Goal: Task Accomplishment & Management: Use online tool/utility

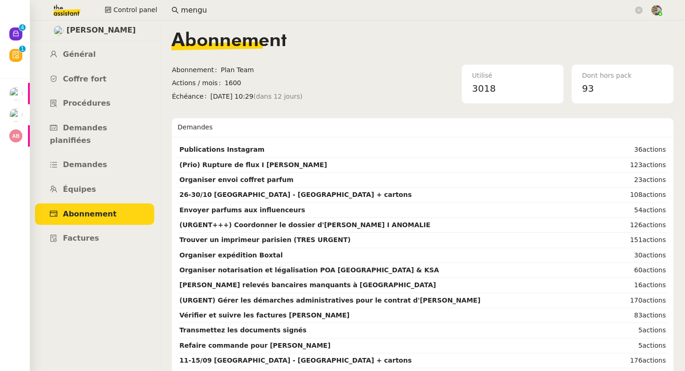
click at [190, 9] on input "mengu" at bounding box center [407, 10] width 453 height 13
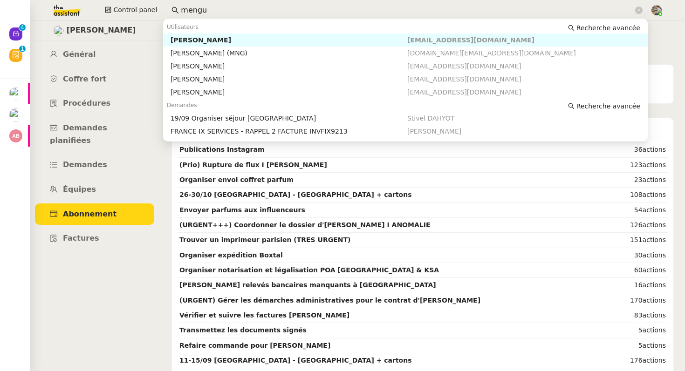
click at [190, 9] on input "mengu" at bounding box center [407, 10] width 453 height 13
click at [101, 181] on link "Équipes" at bounding box center [94, 190] width 119 height 22
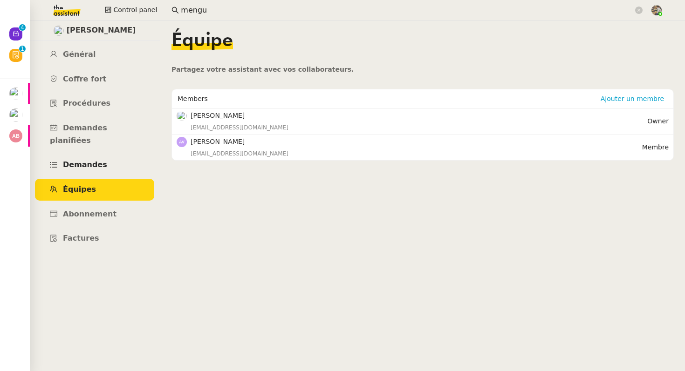
click at [98, 160] on span "Demandes" at bounding box center [85, 164] width 44 height 9
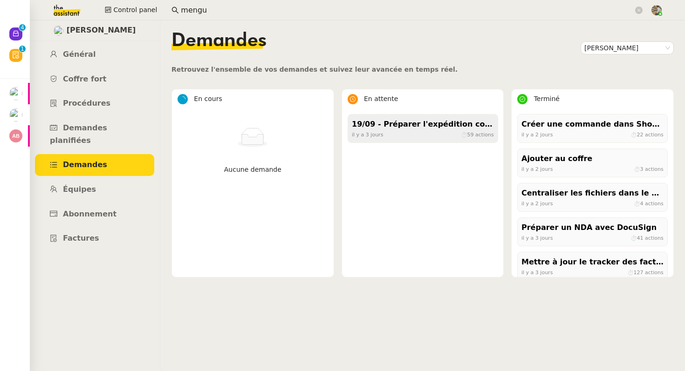
click at [460, 135] on span "⏱ 59 actions" at bounding box center [476, 134] width 33 height 6
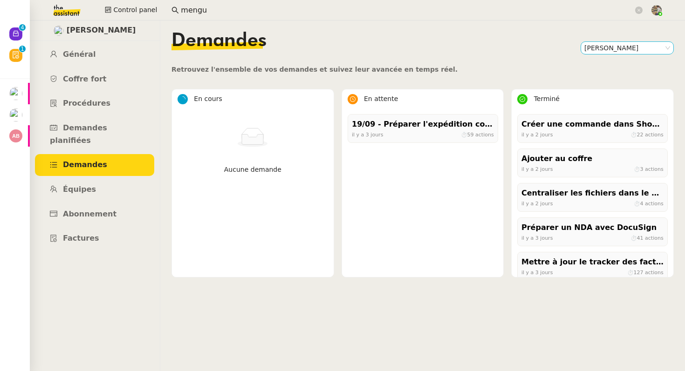
click at [634, 50] on nz-select-item "[PERSON_NAME]" at bounding box center [627, 48] width 86 height 12
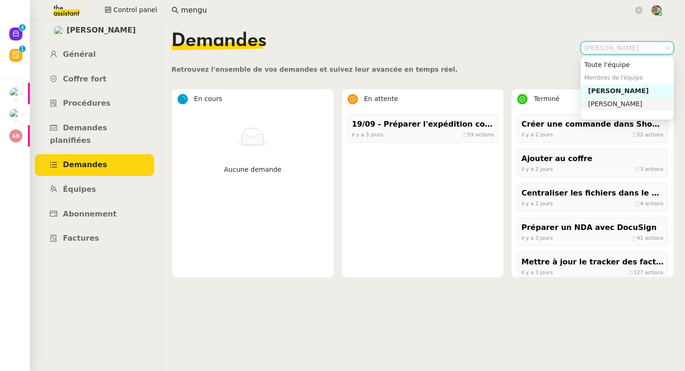
click at [604, 106] on div "[PERSON_NAME]" at bounding box center [629, 104] width 82 height 8
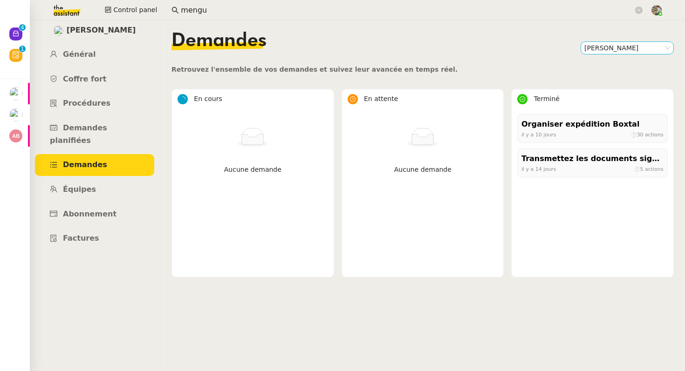
click at [604, 48] on nz-select-item "[PERSON_NAME]" at bounding box center [627, 48] width 86 height 12
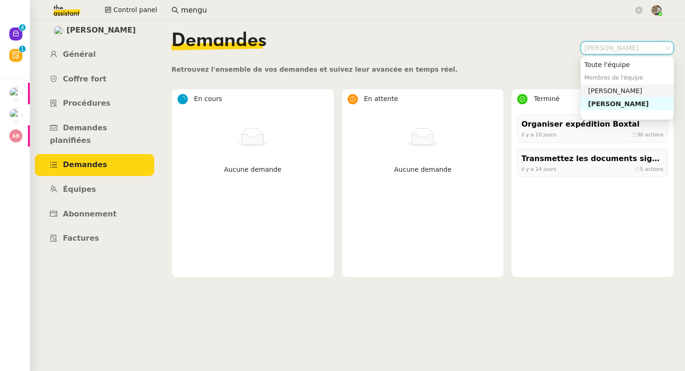
click at [589, 90] on div "[PERSON_NAME]" at bounding box center [629, 91] width 82 height 8
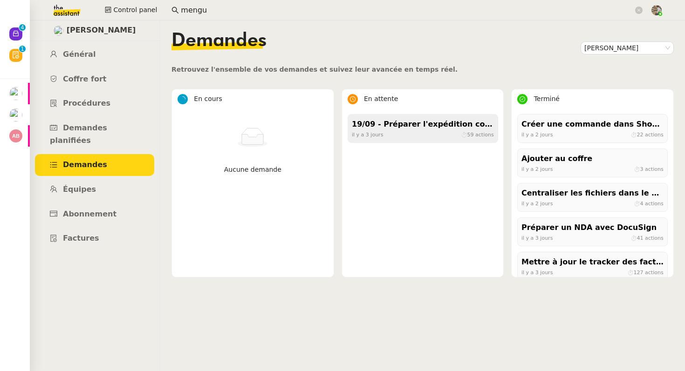
click at [455, 114] on div "19/09 - Préparer l'expédition complète des parfums [DATE] ⏱ 59 actions" at bounding box center [423, 128] width 151 height 29
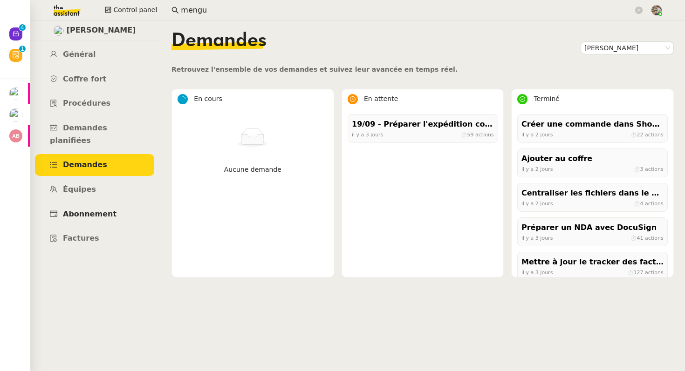
click at [97, 210] on span "Abonnement" at bounding box center [90, 214] width 54 height 9
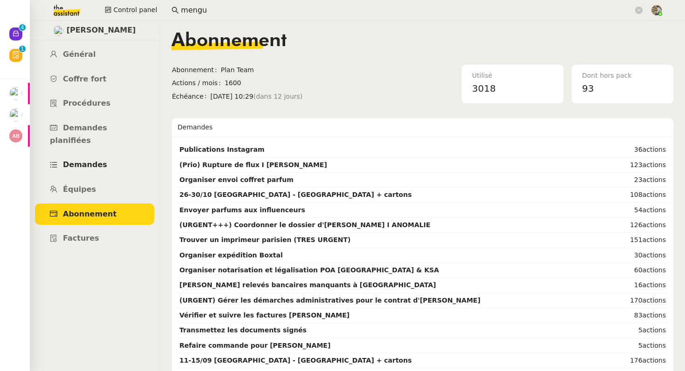
click at [87, 154] on link "Demandes" at bounding box center [94, 165] width 119 height 22
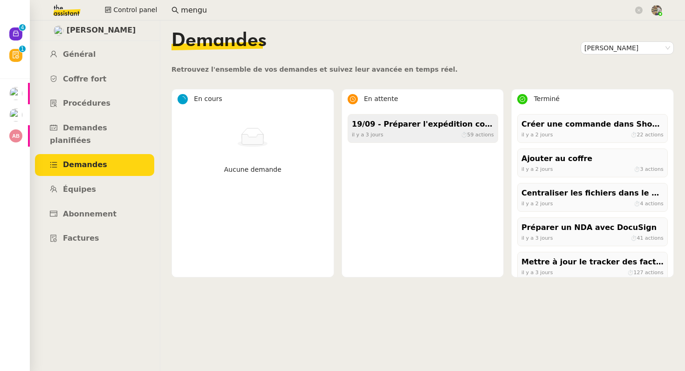
click at [420, 129] on div "19/09 - Préparer l'expédition complète des parfums" at bounding box center [423, 124] width 142 height 13
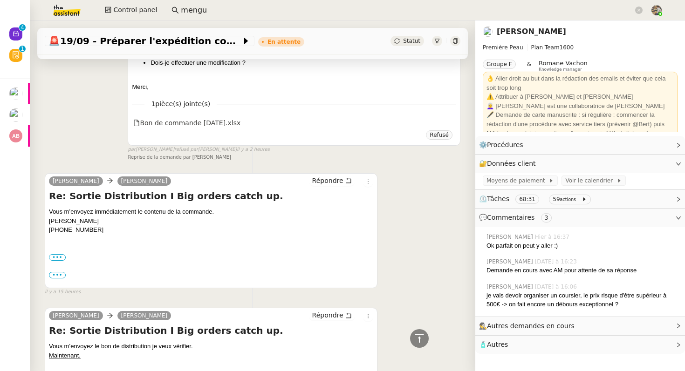
scroll to position [622, 0]
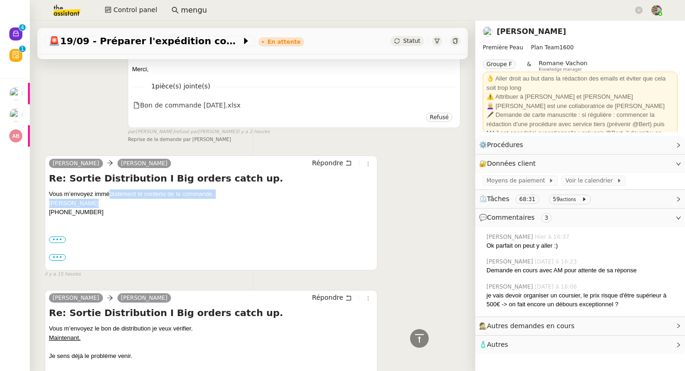
drag, startPoint x: 109, startPoint y: 198, endPoint x: 180, endPoint y: 202, distance: 71.0
click at [180, 202] on div "Vous m’envoyez immédiatement le contenu de la commande. [PERSON_NAME] [PHONE_NU…" at bounding box center [211, 226] width 324 height 72
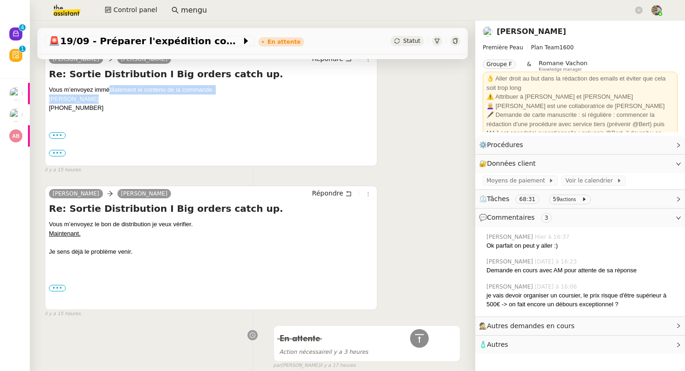
scroll to position [727, 0]
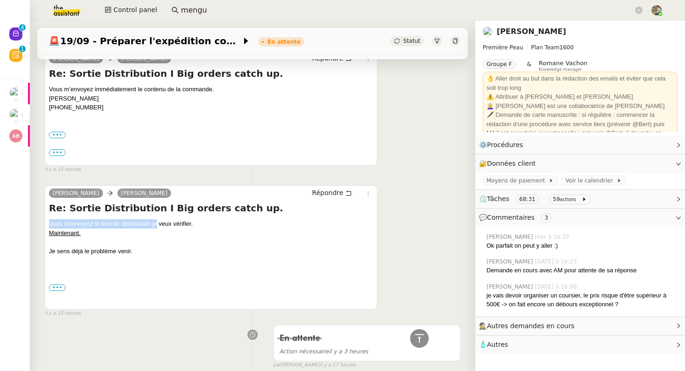
drag, startPoint x: 50, startPoint y: 220, endPoint x: 156, endPoint y: 223, distance: 105.8
click at [156, 223] on div "Vous m’envoyez le bon de distribution je veux vérifier. Maintenant. Je sens déj…" at bounding box center [211, 264] width 324 height 88
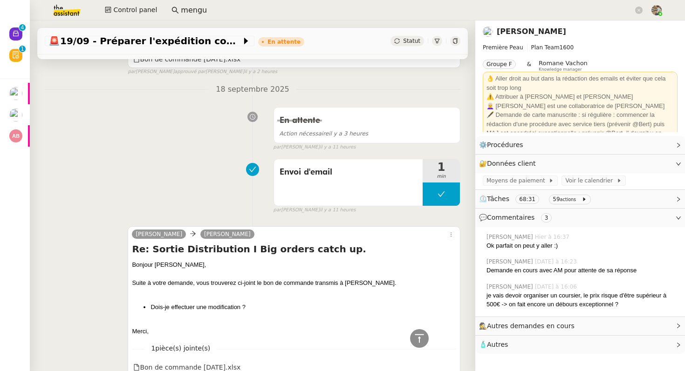
scroll to position [159, 0]
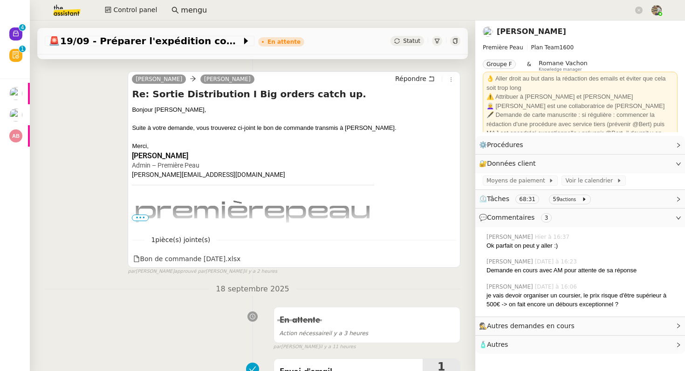
click at [138, 216] on span "•••" at bounding box center [140, 218] width 17 height 7
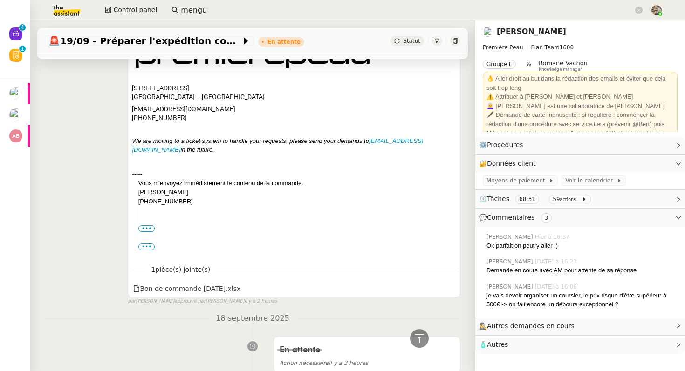
scroll to position [335, 0]
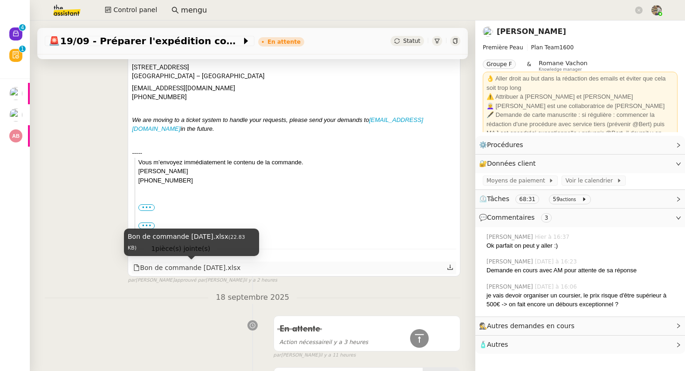
click at [200, 271] on div "Bon de commande [DATE].xlsx" at bounding box center [186, 268] width 107 height 11
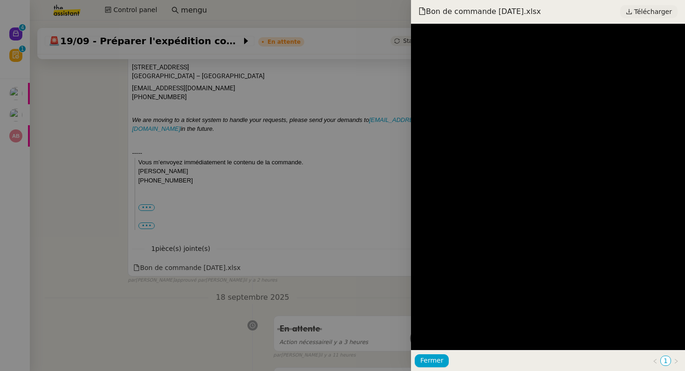
click at [640, 13] on span "Télécharger" at bounding box center [653, 12] width 38 height 12
click at [340, 96] on div at bounding box center [342, 185] width 685 height 371
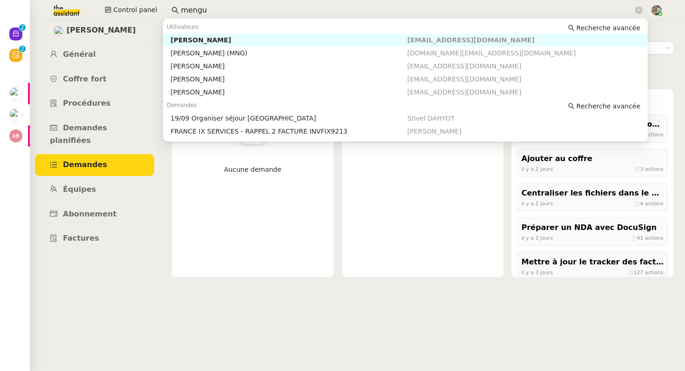
click at [207, 10] on input "mengu" at bounding box center [407, 10] width 453 height 13
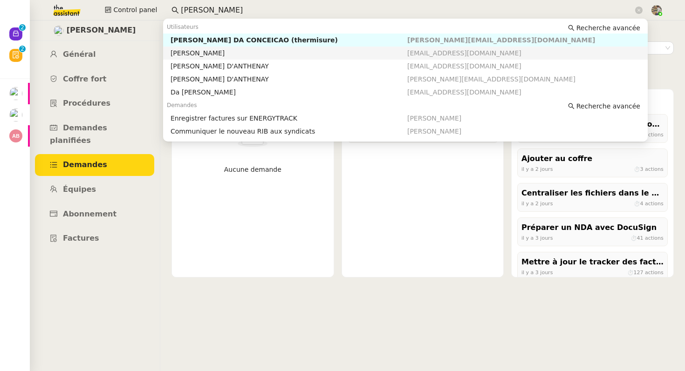
click at [208, 55] on div "[PERSON_NAME]" at bounding box center [289, 53] width 237 height 8
type input "[PERSON_NAME]"
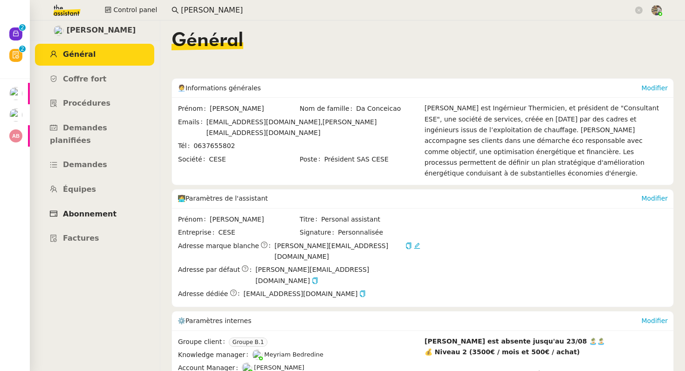
click at [91, 204] on link "Abonnement" at bounding box center [94, 215] width 119 height 22
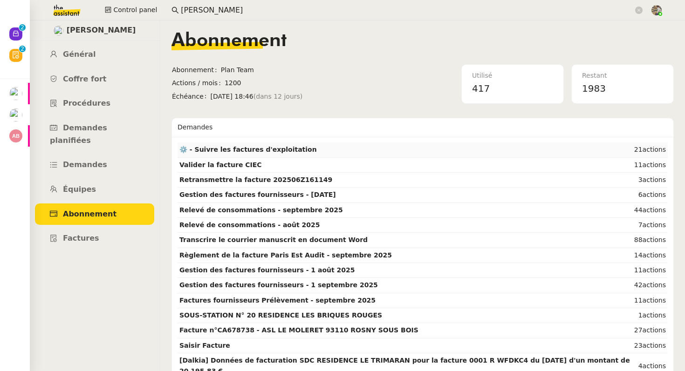
scroll to position [38, 0]
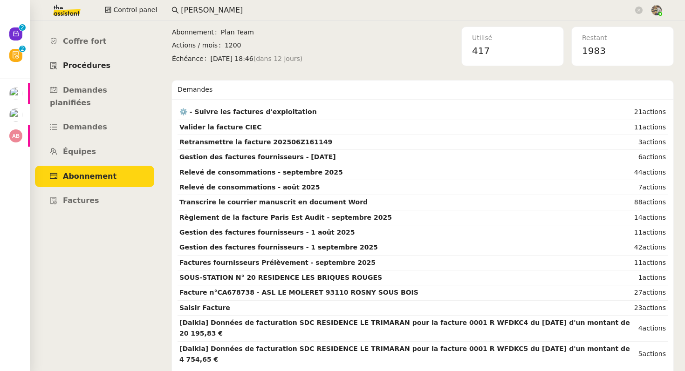
click at [96, 62] on span "Procédures" at bounding box center [87, 65] width 48 height 9
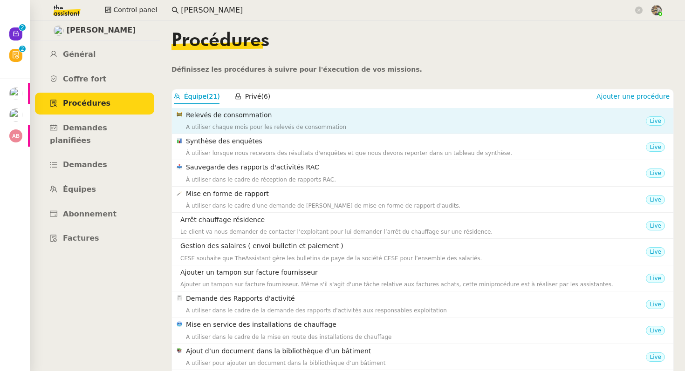
click at [242, 127] on div "A utiliser chaque mois pour les relevés de consommation" at bounding box center [416, 127] width 460 height 9
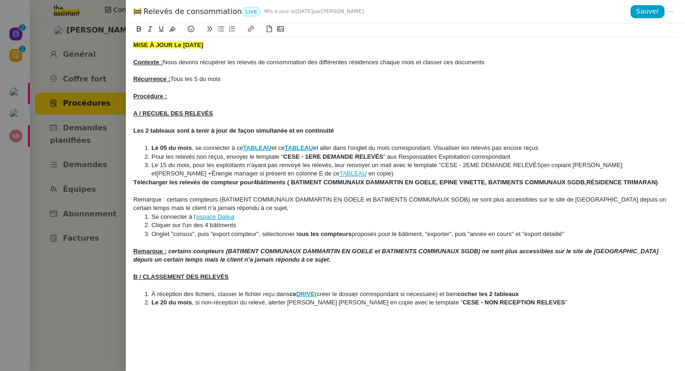
click at [115, 217] on div at bounding box center [342, 185] width 685 height 371
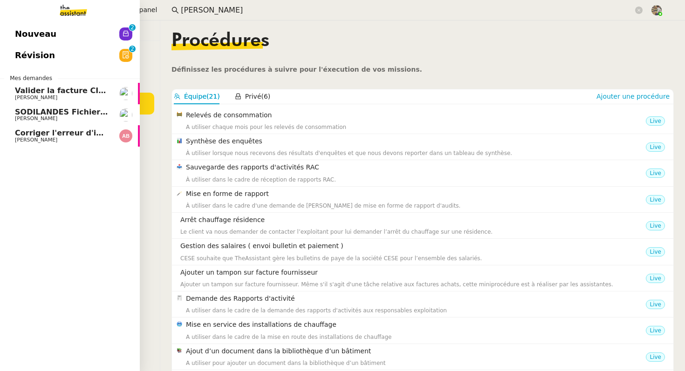
scroll to position [87, 0]
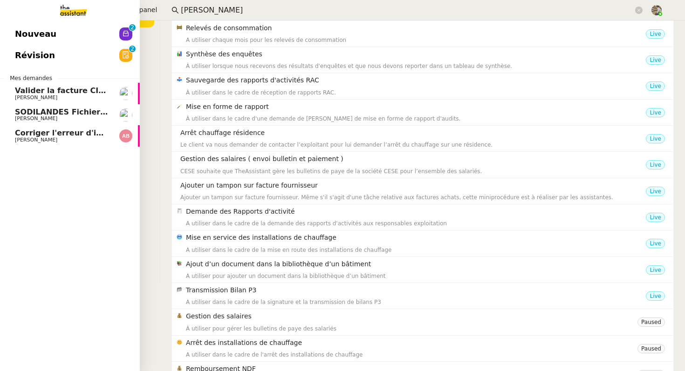
click at [23, 135] on span "Corriger l'erreur d'indice pour 2025" at bounding box center [89, 133] width 149 height 9
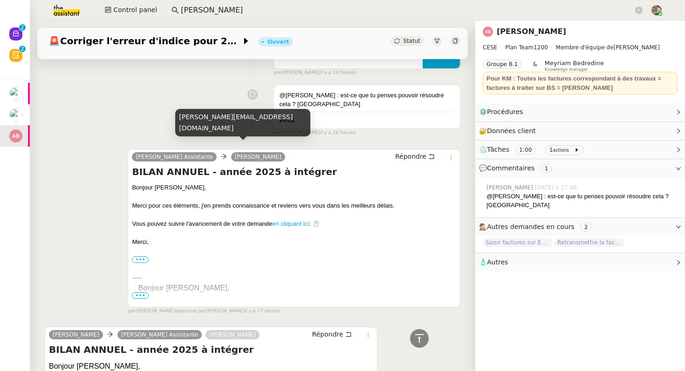
scroll to position [390, 0]
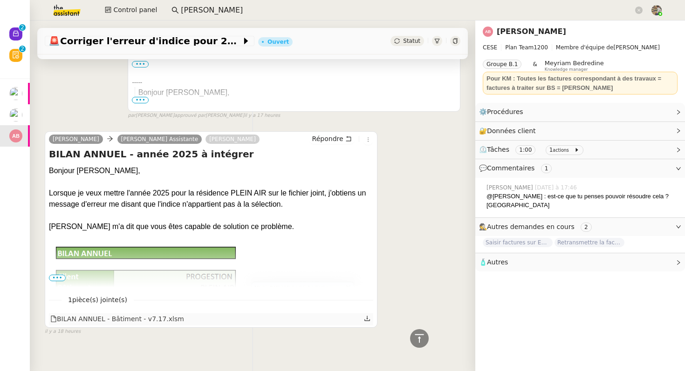
click at [367, 316] on icon at bounding box center [367, 318] width 6 height 5
click at [59, 275] on span "•••" at bounding box center [57, 278] width 17 height 7
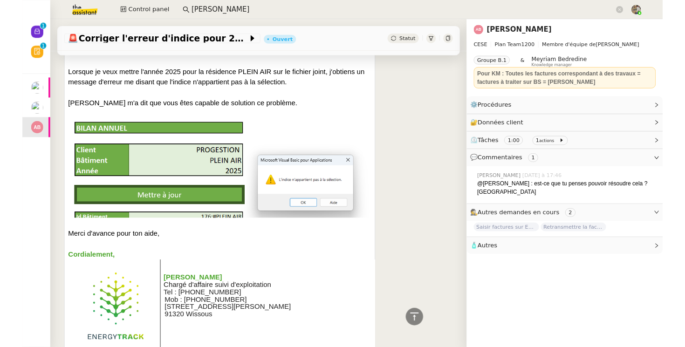
scroll to position [508, 0]
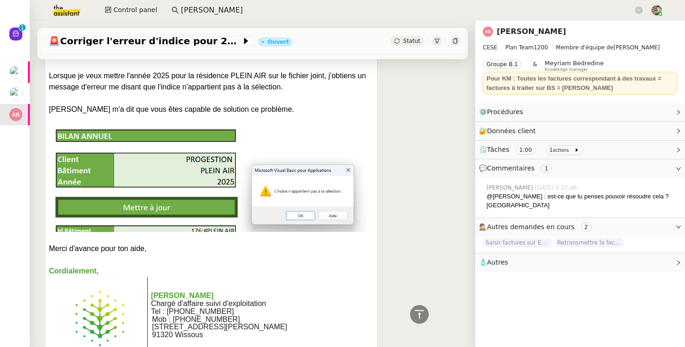
click at [221, 24] on div "🚨 Corriger l'erreur d'indice pour 2025 Ouvert Statut" at bounding box center [253, 38] width 446 height 34
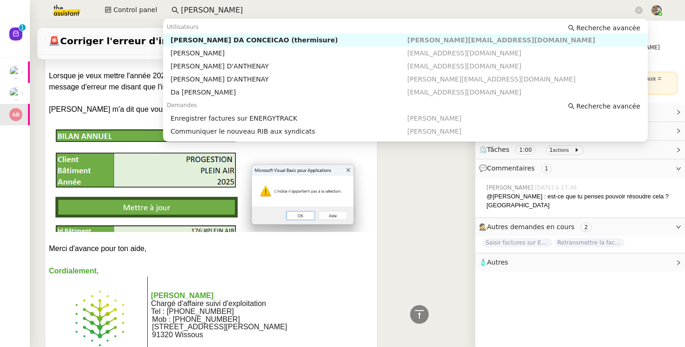
click at [225, 13] on input "[PERSON_NAME]" at bounding box center [407, 10] width 453 height 13
click at [222, 43] on div "[PERSON_NAME] DA CONCEICAO (thermisure)" at bounding box center [289, 40] width 237 height 8
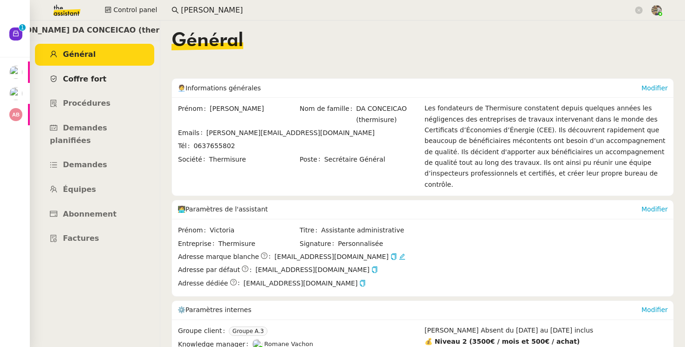
click at [99, 70] on link "Coffre fort" at bounding box center [94, 80] width 119 height 22
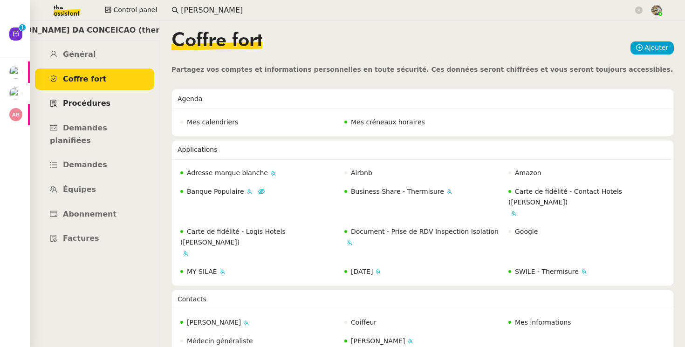
click at [92, 110] on link "Procédures" at bounding box center [94, 104] width 119 height 22
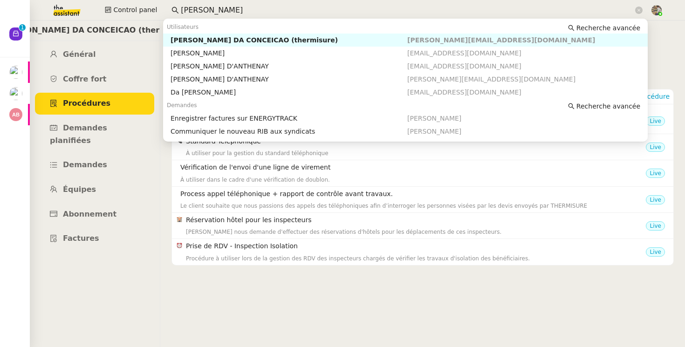
click at [222, 7] on input "[PERSON_NAME]" at bounding box center [407, 10] width 453 height 13
click at [220, 54] on div "[PERSON_NAME]" at bounding box center [289, 53] width 237 height 8
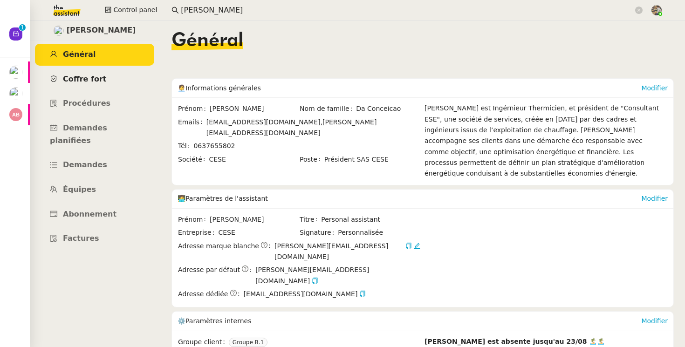
click at [98, 82] on span "Coffre fort" at bounding box center [85, 79] width 44 height 9
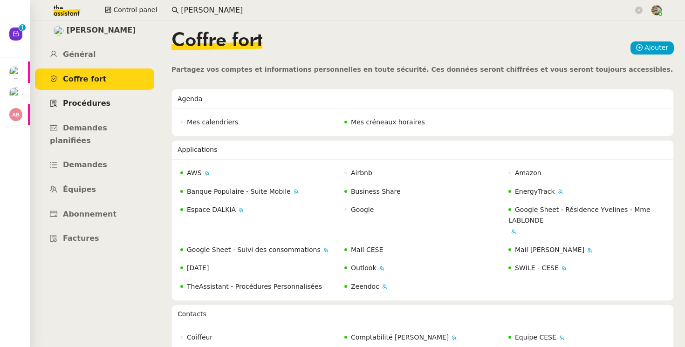
click at [80, 100] on span "Procédures" at bounding box center [87, 103] width 48 height 9
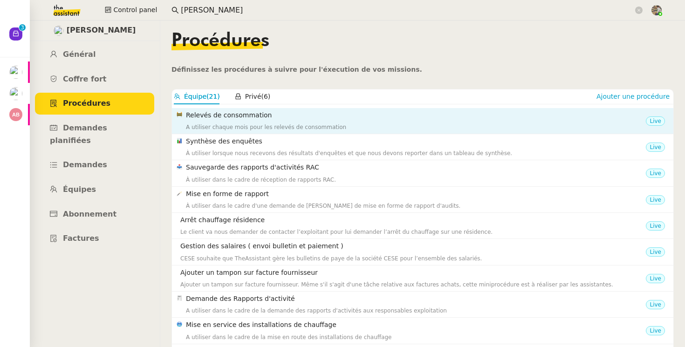
click at [229, 116] on h4 "Relevés de consommation" at bounding box center [416, 115] width 460 height 11
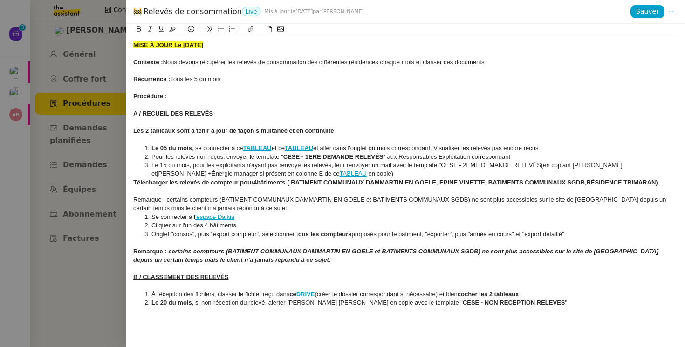
click at [94, 101] on div at bounding box center [342, 173] width 685 height 347
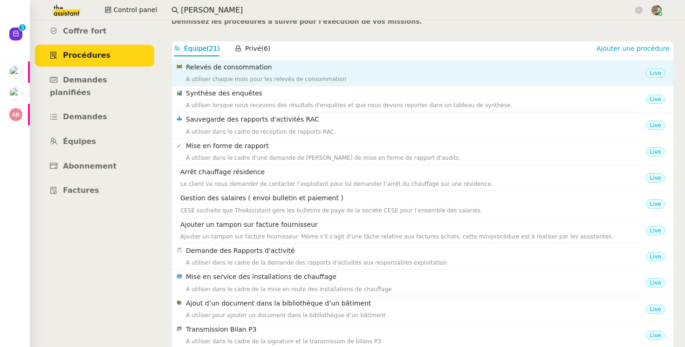
scroll to position [44, 0]
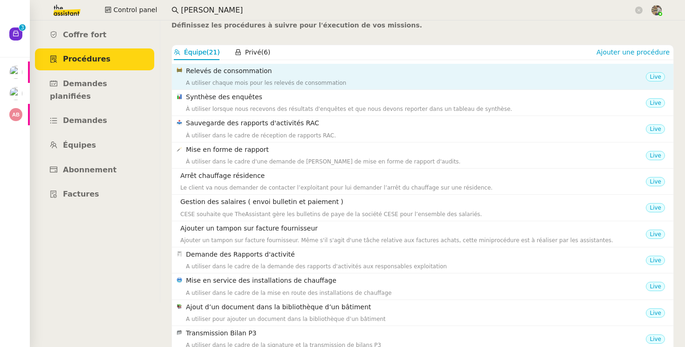
click at [220, 77] on div "Relevés de consommation A utiliser chaque mois pour les relevés de consommation" at bounding box center [416, 77] width 460 height 22
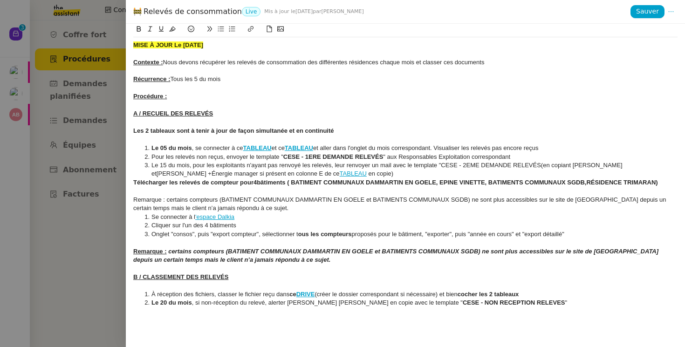
click at [115, 53] on div at bounding box center [342, 173] width 685 height 347
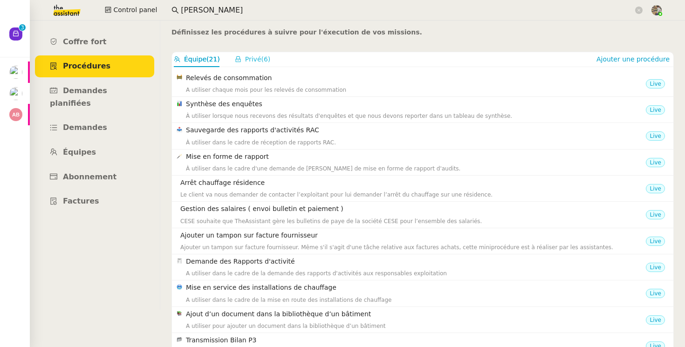
scroll to position [24, 0]
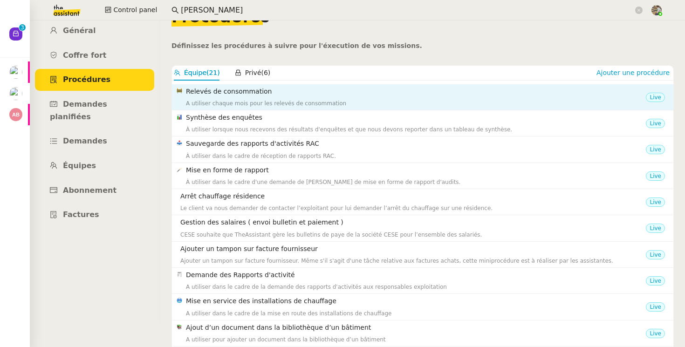
click at [237, 96] on div "Relevés de consommation A utiliser chaque mois pour les relevés de consommation" at bounding box center [416, 97] width 460 height 22
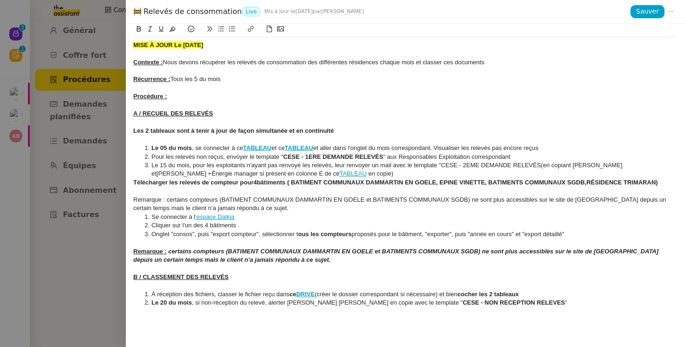
click at [89, 95] on div at bounding box center [342, 173] width 685 height 347
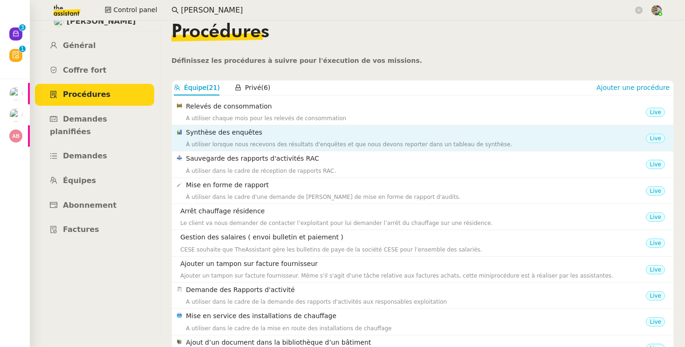
scroll to position [0, 0]
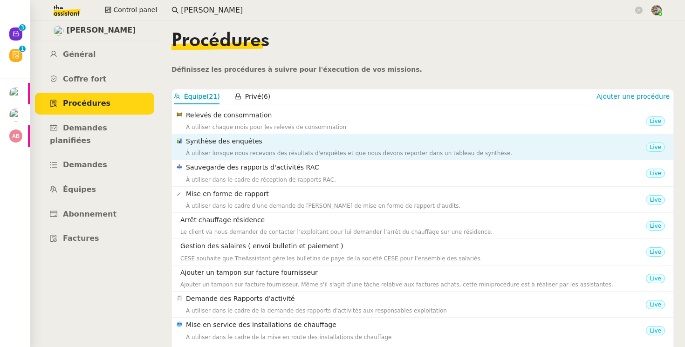
click at [259, 156] on div "À utiliser lorsque nous recevons des résultats d'enquêtes et que nous devons re…" at bounding box center [416, 153] width 460 height 9
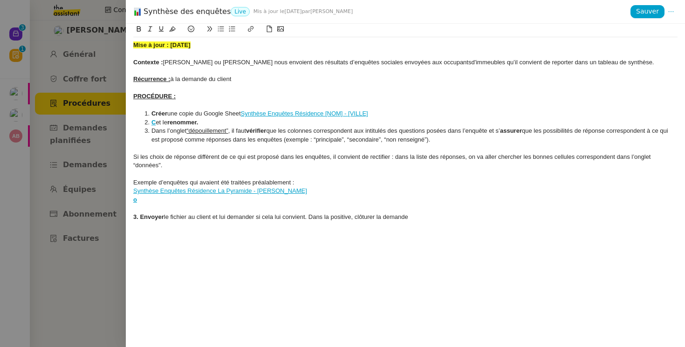
click at [153, 124] on strong "C" at bounding box center [153, 122] width 4 height 7
click at [134, 202] on strong "o" at bounding box center [135, 199] width 4 height 7
click at [152, 125] on strong "C" at bounding box center [153, 122] width 4 height 7
click at [154, 139] on link "[URL][DOMAIN_NAME]" at bounding box center [130, 139] width 64 height 12
click at [207, 110] on li "Créer une copie du Google Sheet Synthèse Enquêtes Résidence [NOM] - [VILLE]" at bounding box center [410, 114] width 535 height 8
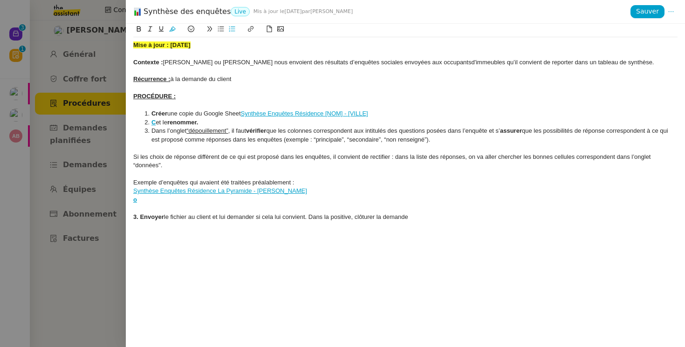
click at [284, 115] on link "Synthèse Enquêtes Résidence [NOM] - [VILLE]" at bounding box center [304, 113] width 127 height 7
click at [245, 96] on div "PROCÉDURE :" at bounding box center [405, 96] width 544 height 8
click at [153, 120] on strong "C" at bounding box center [153, 122] width 4 height 7
click at [179, 113] on span "une copie du Google Sheet" at bounding box center [204, 113] width 74 height 7
click at [71, 110] on div at bounding box center [342, 173] width 685 height 347
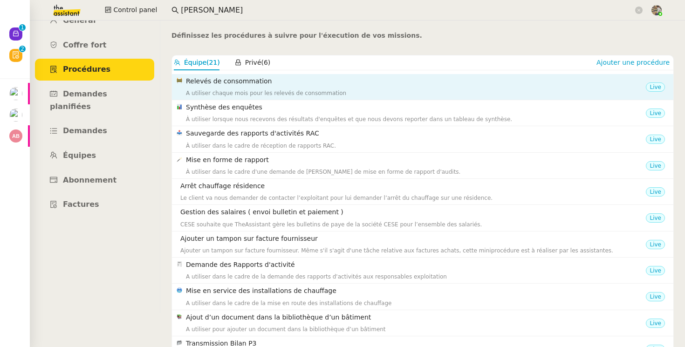
scroll to position [34, 0]
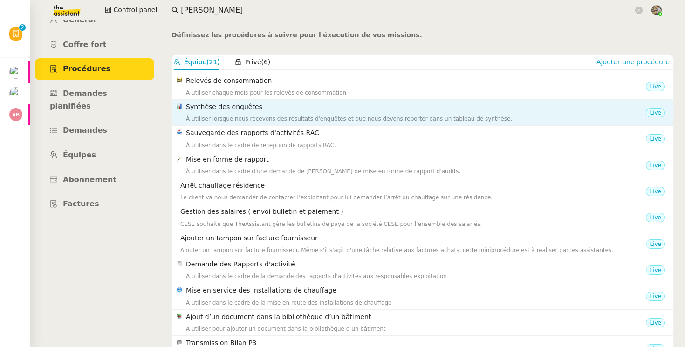
click at [207, 110] on h4 "Synthèse des enquêtes" at bounding box center [416, 107] width 460 height 11
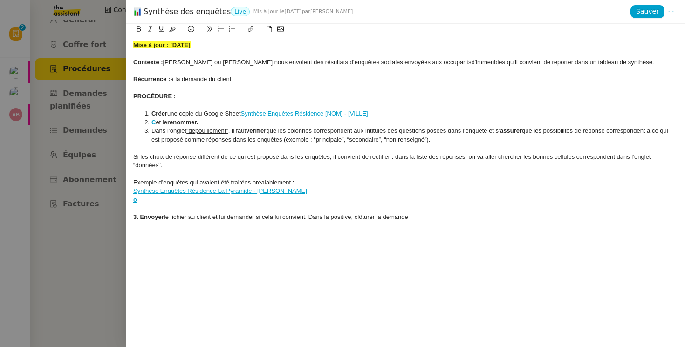
click at [73, 140] on div at bounding box center [342, 173] width 685 height 347
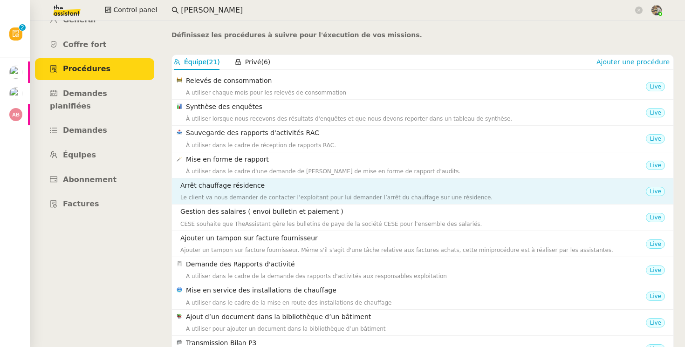
scroll to position [87, 0]
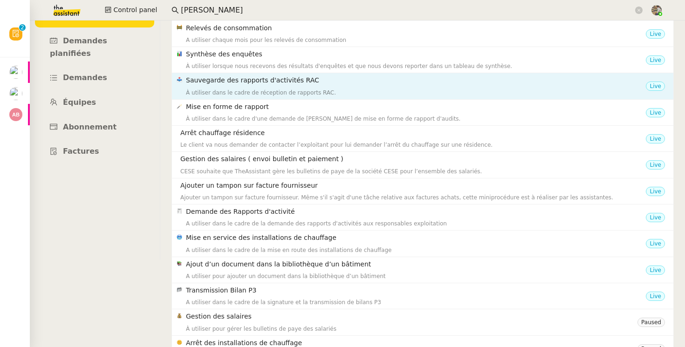
click at [255, 86] on div "Sauvegarde des rapports d'activités RAC À utiliser dans le cadre de réception d…" at bounding box center [416, 86] width 460 height 22
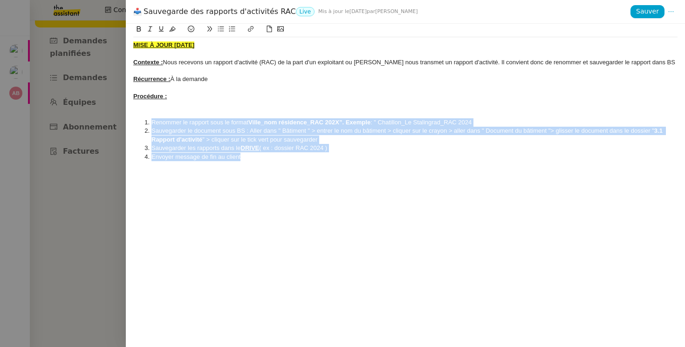
drag, startPoint x: 261, startPoint y: 166, endPoint x: 160, endPoint y: 111, distance: 114.7
click at [160, 111] on div "MISE À JOUR [DATE] Contexte : Nous recevons un rapport d'activité (RAC) de la p…" at bounding box center [405, 185] width 559 height 323
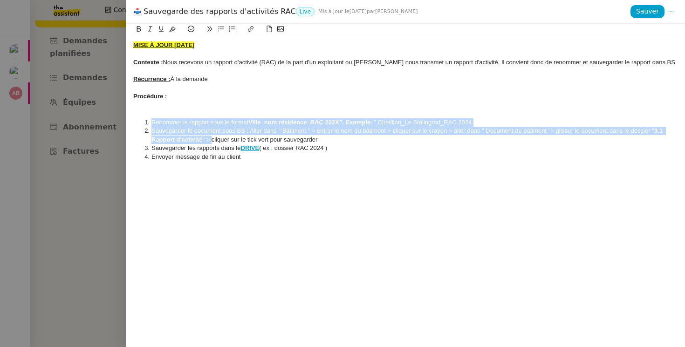
drag, startPoint x: 152, startPoint y: 120, endPoint x: 227, endPoint y: 144, distance: 78.3
click at [227, 144] on ol "Renommer le rapport sous le format Ville_nom résidence_RAC 202X”. Exemple : " C…" at bounding box center [405, 139] width 544 height 43
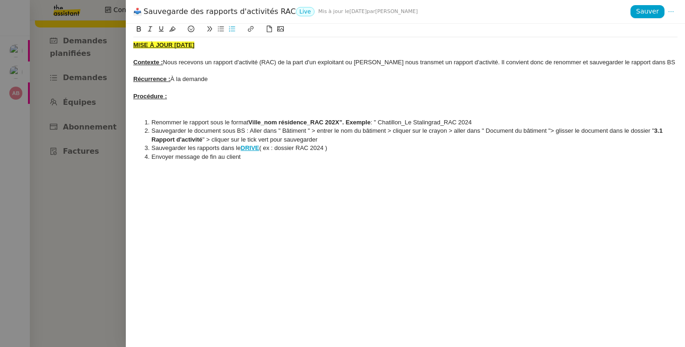
click at [79, 137] on div at bounding box center [342, 173] width 685 height 347
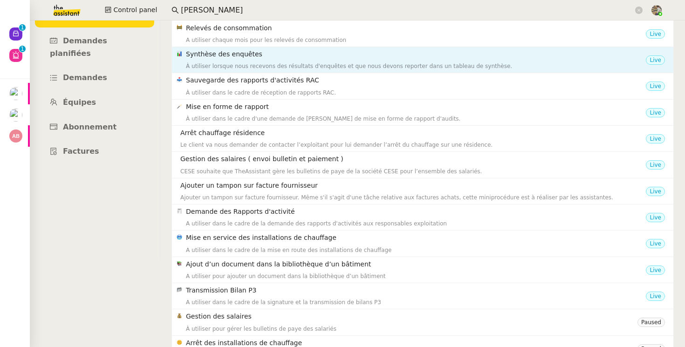
click at [274, 66] on div "À utiliser lorsque nous recevons des résultats d'enquêtes et que nous devons re…" at bounding box center [416, 66] width 460 height 9
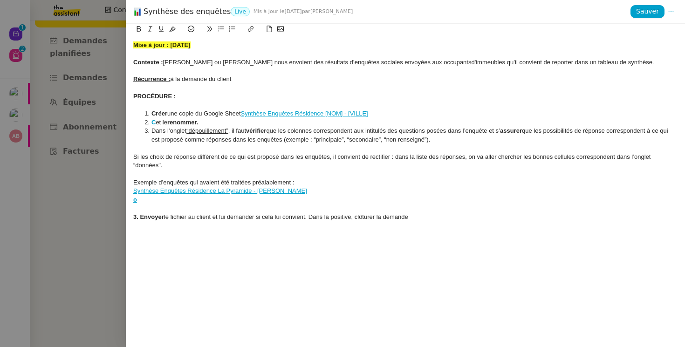
click at [154, 123] on strong "C" at bounding box center [153, 122] width 4 height 7
click at [153, 125] on strong "C" at bounding box center [153, 122] width 4 height 7
click at [184, 104] on div at bounding box center [405, 105] width 544 height 8
click at [188, 144] on div at bounding box center [405, 148] width 544 height 8
click at [102, 128] on div at bounding box center [342, 173] width 685 height 347
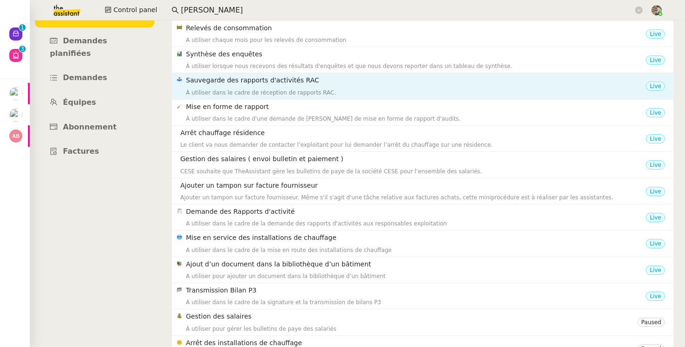
click at [240, 90] on div "À utiliser dans le cadre de réception de rapports RAC." at bounding box center [416, 92] width 460 height 9
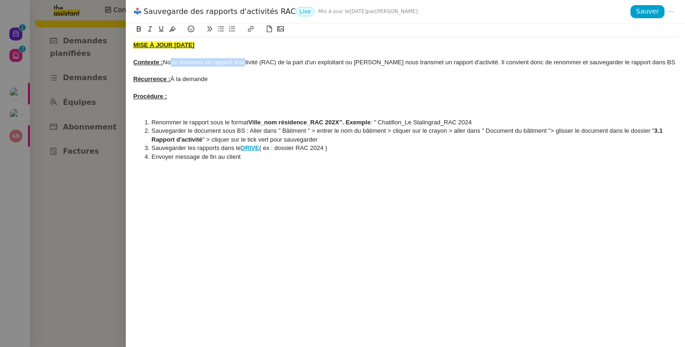
drag, startPoint x: 167, startPoint y: 62, endPoint x: 247, endPoint y: 61, distance: 80.6
click at [247, 61] on div "Contexte : Nous recevons un rapport d'activité (RAC) de la part d'un exploitant…" at bounding box center [405, 62] width 544 height 8
click at [265, 92] on div at bounding box center [405, 88] width 544 height 8
click at [262, 110] on div at bounding box center [405, 114] width 544 height 8
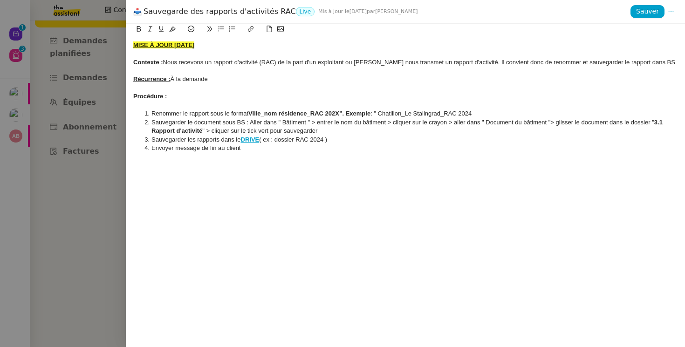
drag, startPoint x: 543, startPoint y: 89, endPoint x: 203, endPoint y: 13, distance: 348.0
click at [203, 13] on div "Sauvegarde des rapports d'activités RAC Live Mis à jour le [DATE] par [PERSON_N…" at bounding box center [381, 12] width 497 height 10
drag, startPoint x: 203, startPoint y: 13, endPoint x: 672, endPoint y: 14, distance: 468.8
click at [672, 14] on icon at bounding box center [671, 11] width 7 height 7
click at [659, 29] on span "Modifier" at bounding box center [653, 30] width 27 height 8
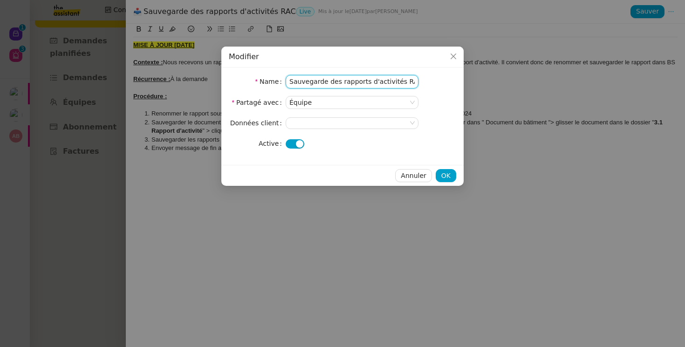
drag, startPoint x: 672, startPoint y: 14, endPoint x: 292, endPoint y: 82, distance: 386.4
click at [292, 82] on input "Sauvegarde des rapports d'activités RAC" at bounding box center [352, 82] width 133 height 14
type input "[BS] Sauvegarde des rapports d'activités RAC"
click at [375, 119] on nz-select-top-control at bounding box center [352, 123] width 133 height 12
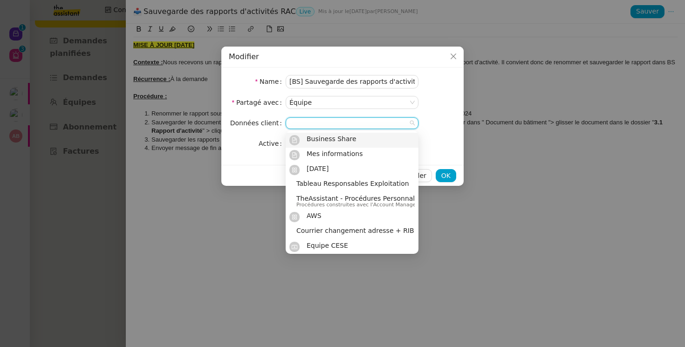
drag, startPoint x: 292, startPoint y: 82, endPoint x: 430, endPoint y: 119, distance: 143.4
click at [430, 119] on nz-form-item "Données client" at bounding box center [342, 123] width 227 height 13
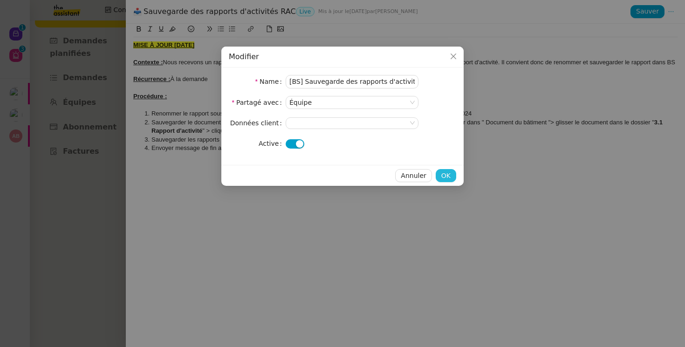
drag, startPoint x: 430, startPoint y: 119, endPoint x: 445, endPoint y: 177, distance: 59.6
click at [445, 177] on span "OK" at bounding box center [445, 176] width 9 height 11
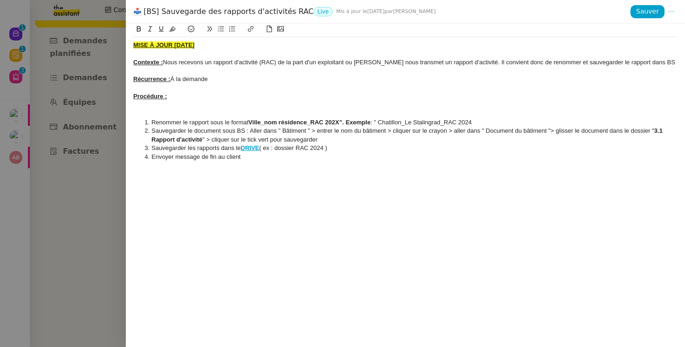
drag, startPoint x: 445, startPoint y: 177, endPoint x: 86, endPoint y: 139, distance: 360.9
click at [86, 139] on div at bounding box center [342, 173] width 685 height 347
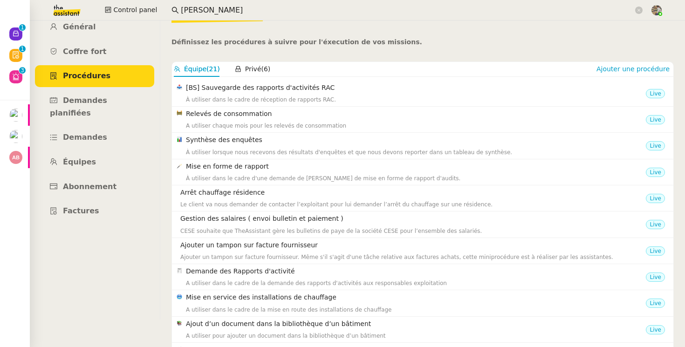
scroll to position [28, 0]
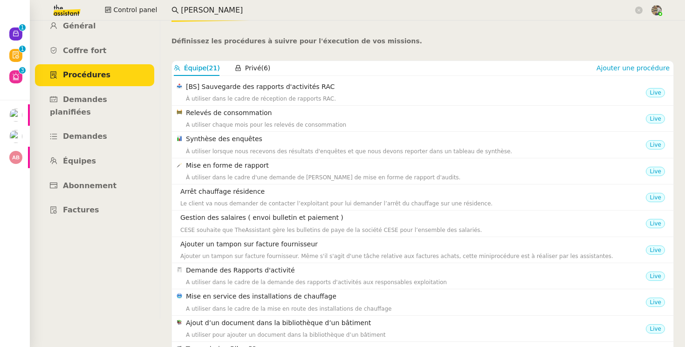
click at [232, 136] on h4 "Synthèse des enquêtes" at bounding box center [416, 139] width 460 height 11
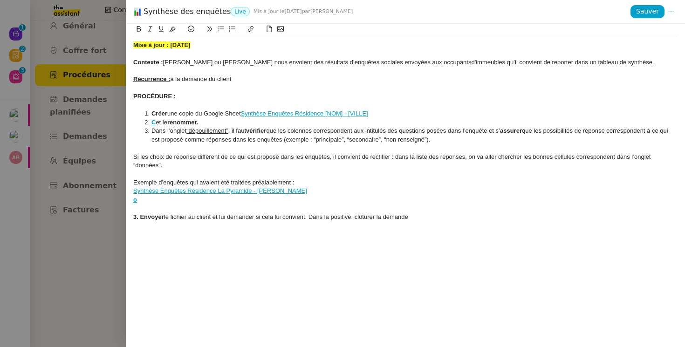
click at [75, 146] on div at bounding box center [342, 173] width 685 height 347
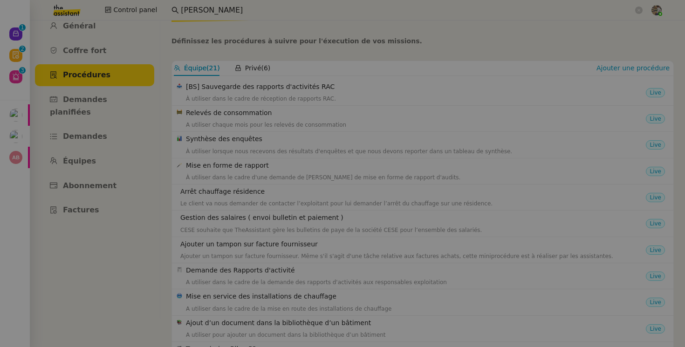
scroll to position [87, 0]
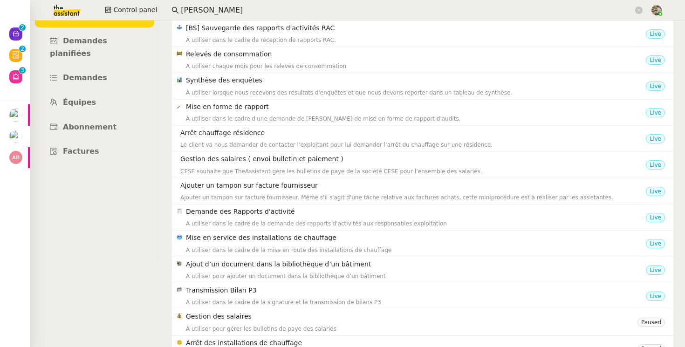
click at [231, 112] on h4 "Mise en forme de rapport" at bounding box center [416, 107] width 460 height 11
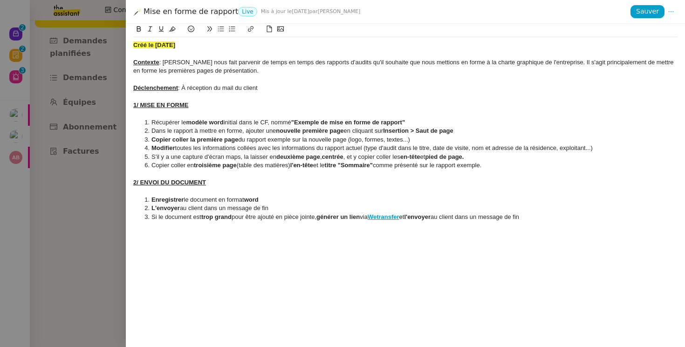
click at [108, 82] on div at bounding box center [342, 173] width 685 height 347
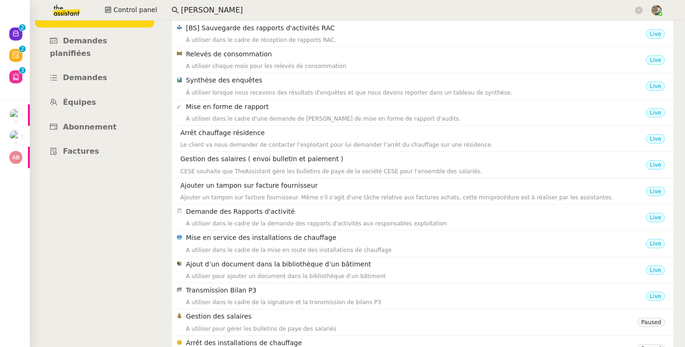
click at [254, 111] on h4 "Mise en forme de rapport" at bounding box center [416, 107] width 460 height 11
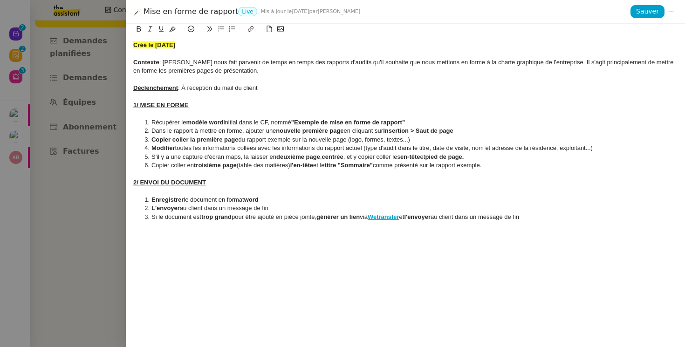
click at [104, 122] on div at bounding box center [342, 173] width 685 height 347
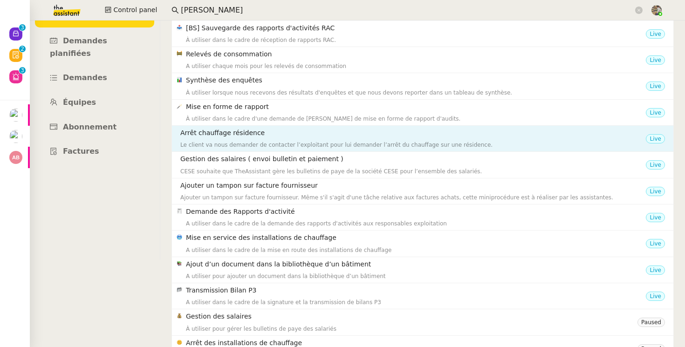
drag, startPoint x: 86, startPoint y: 139, endPoint x: 210, endPoint y: 132, distance: 124.1
click at [210, 132] on h4 "Arrêt chauffage résidence" at bounding box center [413, 133] width 466 height 11
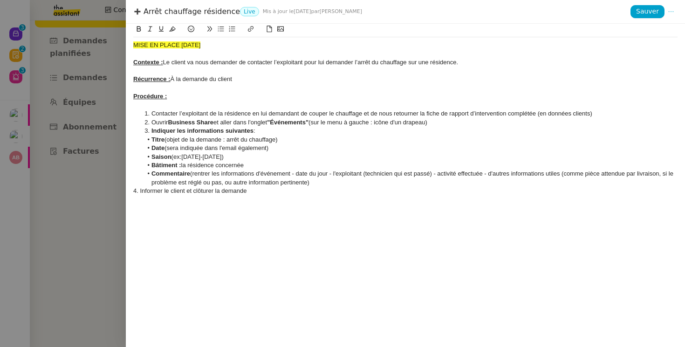
click at [673, 12] on icon at bounding box center [671, 11] width 5 height 1
drag, startPoint x: 210, startPoint y: 132, endPoint x: 657, endPoint y: 28, distance: 459.0
click at [657, 28] on span "Modifier" at bounding box center [653, 30] width 27 height 8
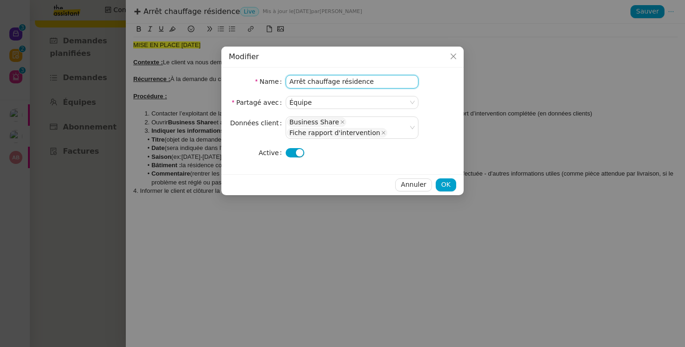
drag, startPoint x: 657, startPoint y: 28, endPoint x: 289, endPoint y: 81, distance: 371.5
click at [289, 81] on input "Arrêt chauffage résidence" at bounding box center [352, 82] width 133 height 14
type input "[BS] Arrêt chauffage résidence"
click at [448, 185] on span "OK" at bounding box center [445, 184] width 9 height 11
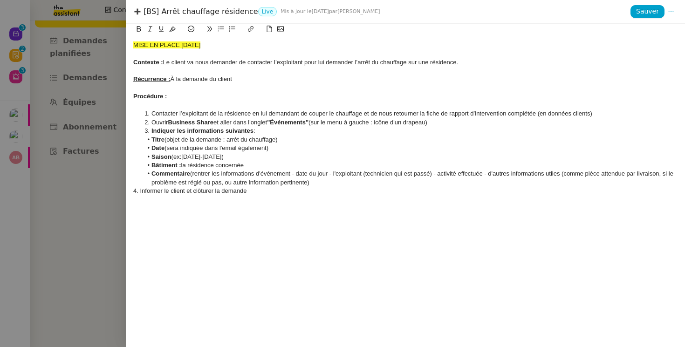
click at [115, 137] on div at bounding box center [342, 173] width 685 height 347
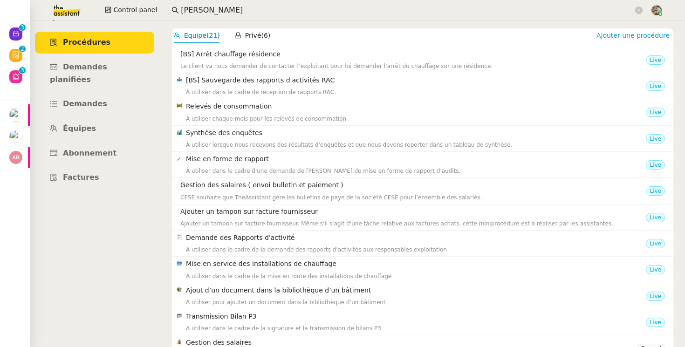
scroll to position [59, 0]
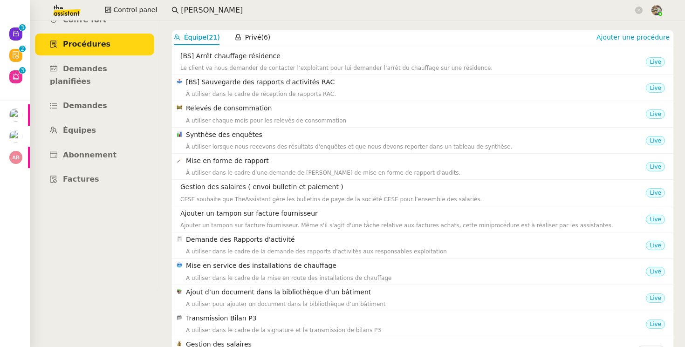
click at [239, 63] on div "Le client va nous demander de contacter l’exploitant pour lui demander l’arrêt …" at bounding box center [413, 67] width 466 height 9
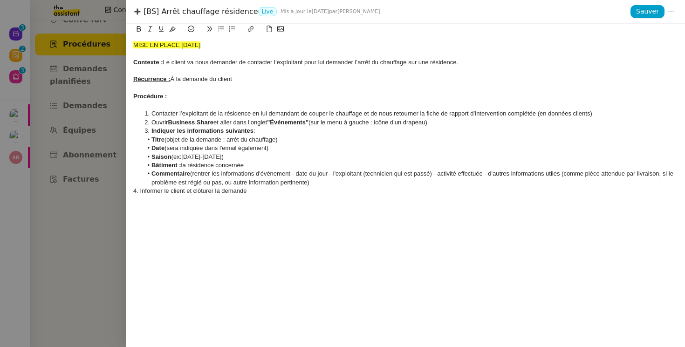
click at [80, 163] on div at bounding box center [342, 173] width 685 height 347
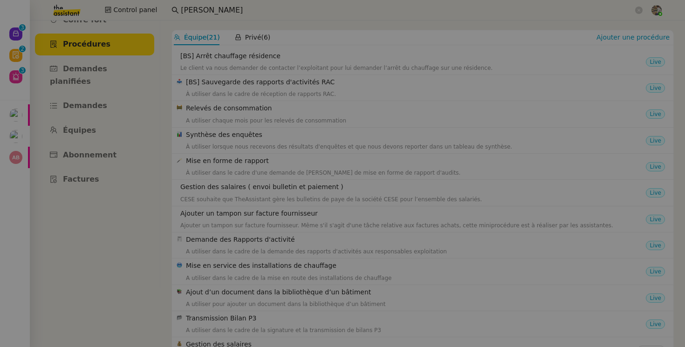
scroll to position [87, 0]
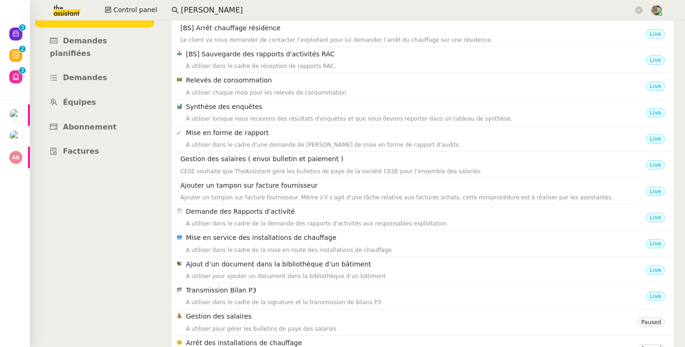
click at [252, 114] on div "À utiliser lorsque nous recevons des résultats d'enquêtes et que nous devons re…" at bounding box center [416, 118] width 460 height 9
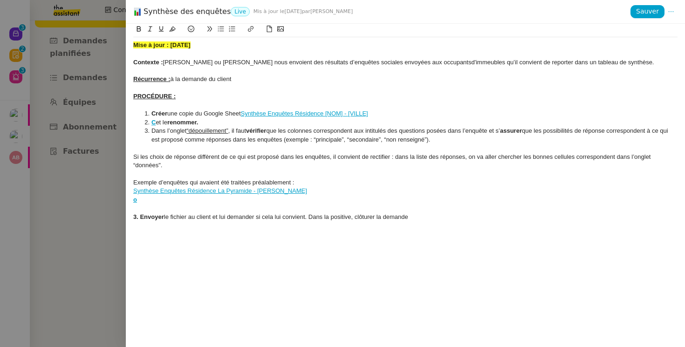
drag, startPoint x: 289, startPoint y: 81, endPoint x: 78, endPoint y: 173, distance: 230.4
click at [78, 173] on div at bounding box center [342, 173] width 685 height 347
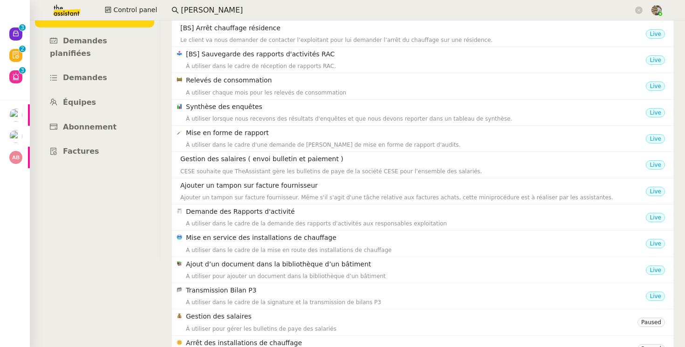
click at [229, 96] on div "A utiliser chaque mois pour les relevés de consommation" at bounding box center [416, 92] width 460 height 9
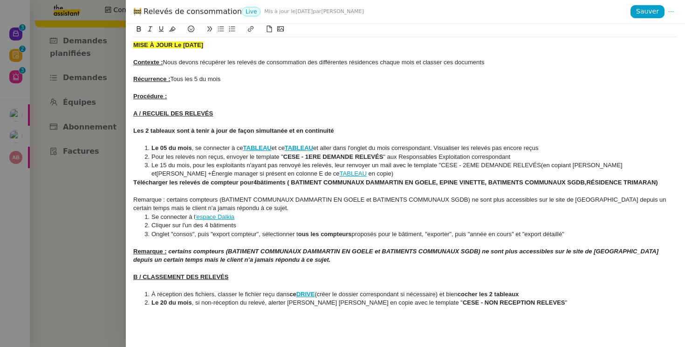
scroll to position [321, 0]
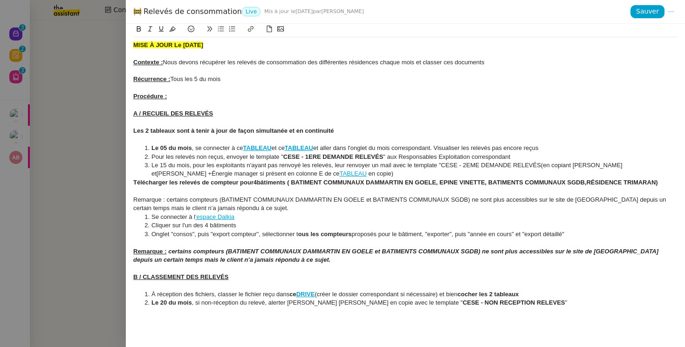
drag, startPoint x: 78, startPoint y: 173, endPoint x: 15, endPoint y: 165, distance: 63.0
click at [15, 165] on div at bounding box center [342, 173] width 685 height 347
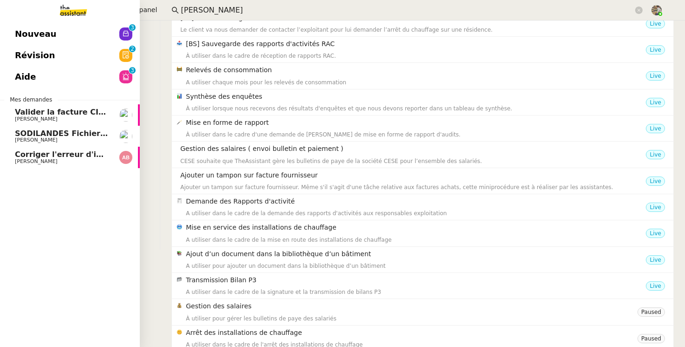
scroll to position [98, 0]
click at [239, 151] on h4 "Gestion des salaires ( envoi bulletin et paiement )" at bounding box center [413, 148] width 466 height 11
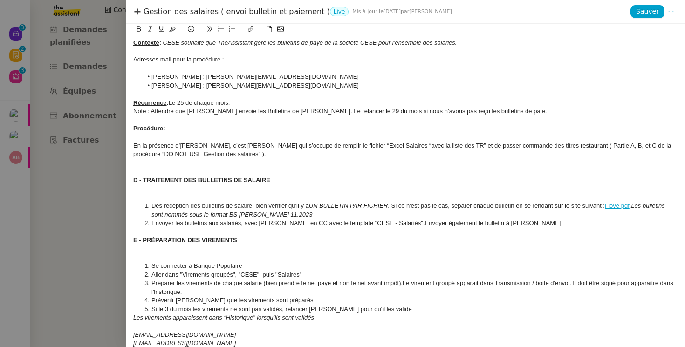
scroll to position [0, 0]
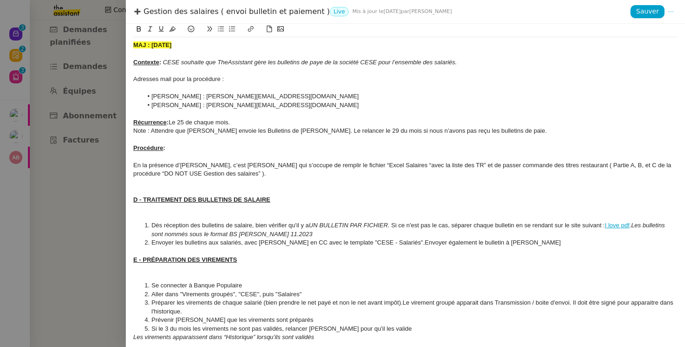
click at [671, 10] on icon at bounding box center [671, 11] width 7 height 7
click at [530, 60] on div "Contexte : CESE souhaite que TheAssistant gère les bulletins de paye de la soci…" at bounding box center [405, 62] width 544 height 8
click at [671, 11] on icon at bounding box center [671, 11] width 7 height 7
click at [406, 85] on div at bounding box center [405, 88] width 544 height 8
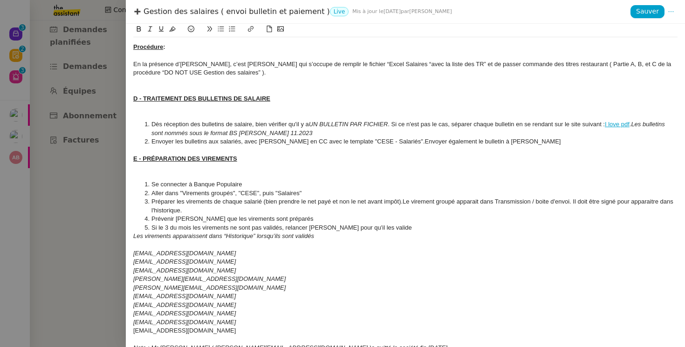
scroll to position [118, 0]
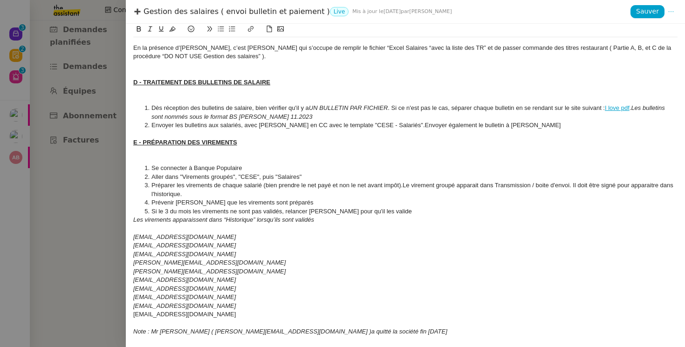
click at [674, 15] on icon at bounding box center [671, 11] width 7 height 7
click at [660, 31] on span "Modifier" at bounding box center [653, 30] width 27 height 8
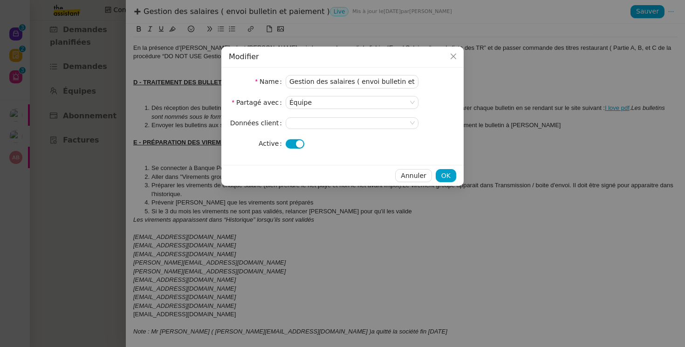
click at [287, 146] on button "button" at bounding box center [295, 143] width 19 height 9
click at [444, 172] on span "OK" at bounding box center [445, 176] width 9 height 11
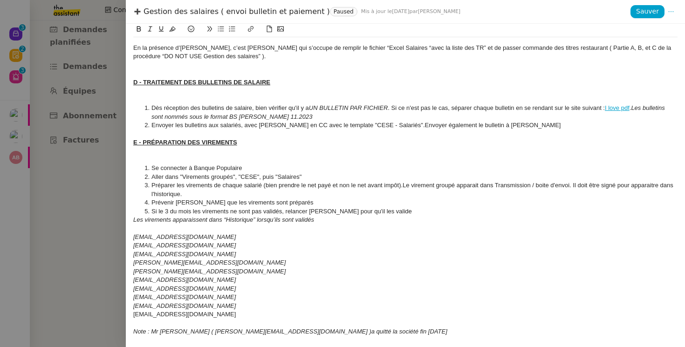
drag, startPoint x: 15, startPoint y: 165, endPoint x: 145, endPoint y: 12, distance: 200.7
click at [145, 12] on div "Gestion des salaires ( envoi bulletin et paiement ) Paused Mis à jour le [DATE]…" at bounding box center [381, 12] width 497 height 10
copy div "Gestion des salaires ( envoi bulletin et paiement )"
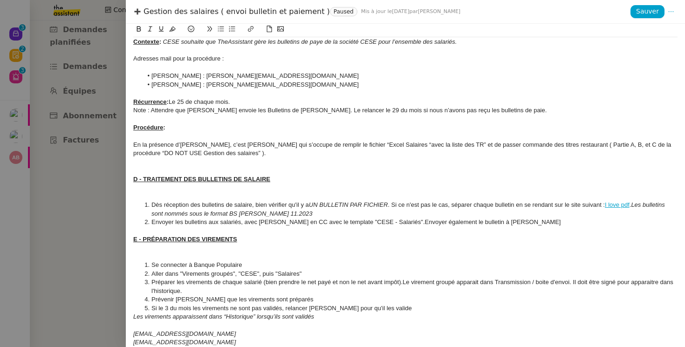
scroll to position [0, 0]
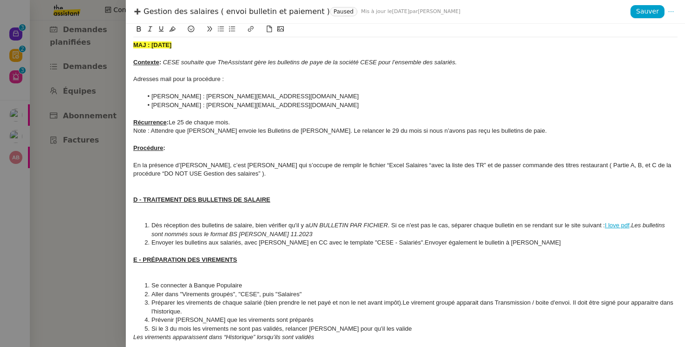
click at [97, 112] on div at bounding box center [342, 173] width 685 height 347
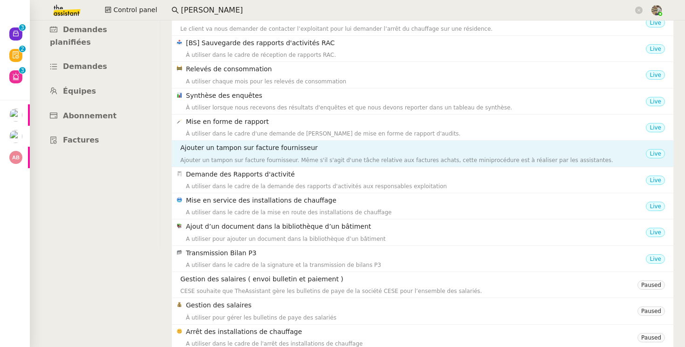
click at [277, 151] on h4 "Ajouter un tampon sur facture fournisseur" at bounding box center [413, 148] width 466 height 11
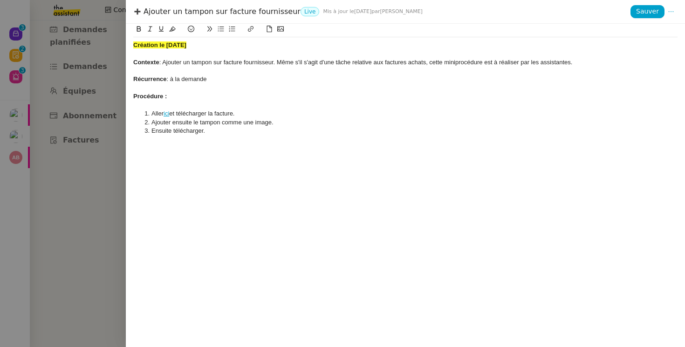
click at [26, 175] on div at bounding box center [342, 173] width 685 height 347
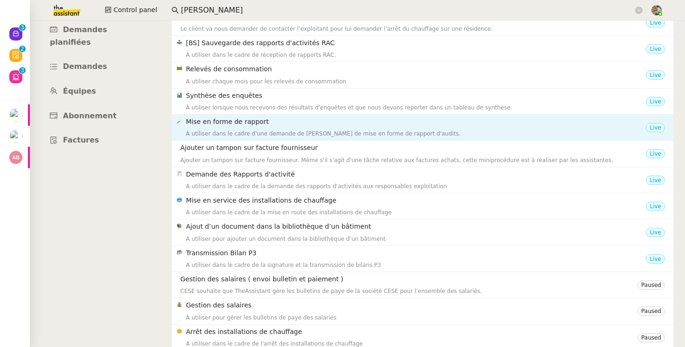
click at [264, 132] on div "À utiliser dans le cadre d'une demande de [PERSON_NAME] de mise en forme de rap…" at bounding box center [416, 133] width 460 height 9
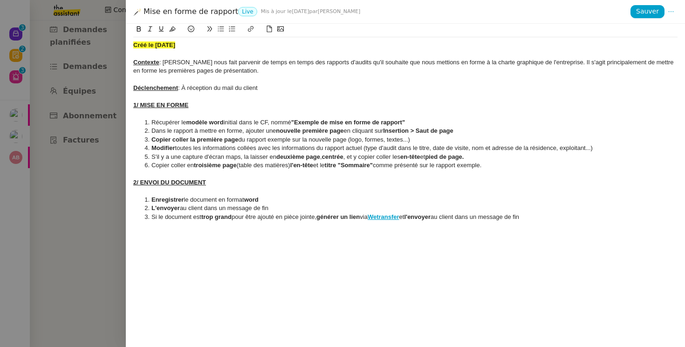
click at [92, 169] on div at bounding box center [342, 173] width 685 height 347
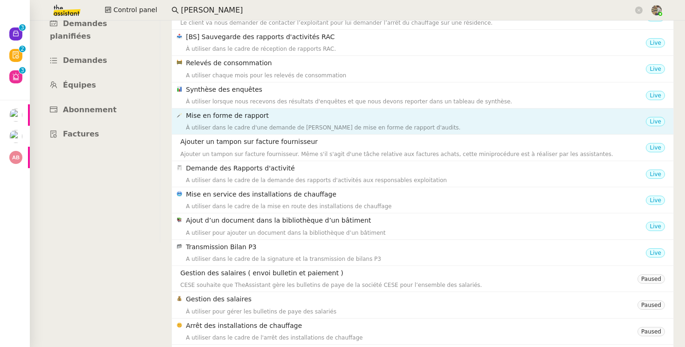
scroll to position [106, 0]
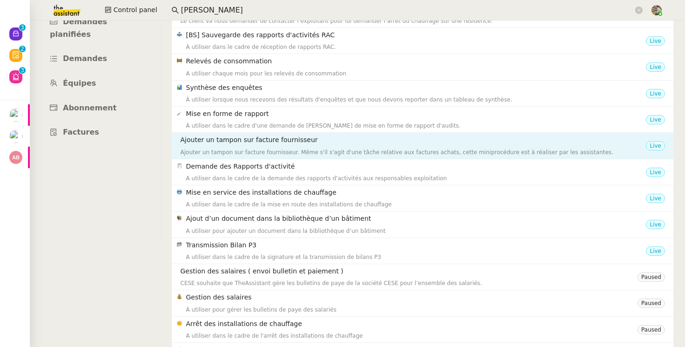
click at [302, 149] on div "Ajouter un tampon sur facture fournisseur. Même s'il s'agit d'une tâche relativ…" at bounding box center [413, 152] width 466 height 9
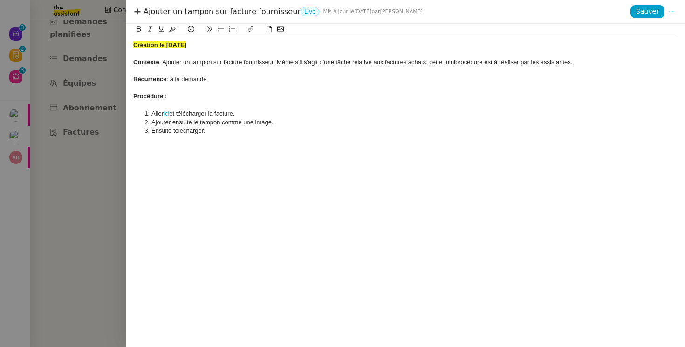
click at [48, 177] on div at bounding box center [342, 173] width 685 height 347
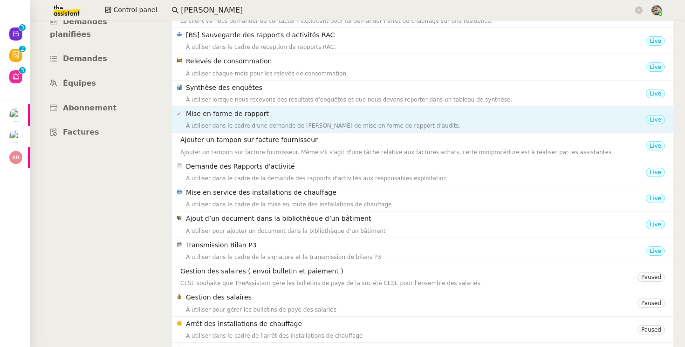
click at [263, 122] on div "À utiliser dans le cadre d'une demande de [PERSON_NAME] de mise en forme de rap…" at bounding box center [416, 125] width 460 height 9
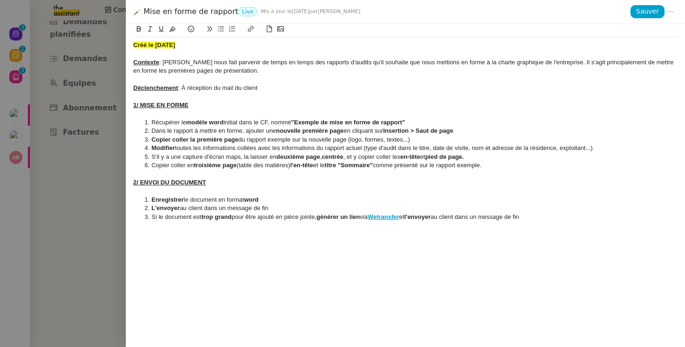
click at [101, 153] on div at bounding box center [342, 173] width 685 height 347
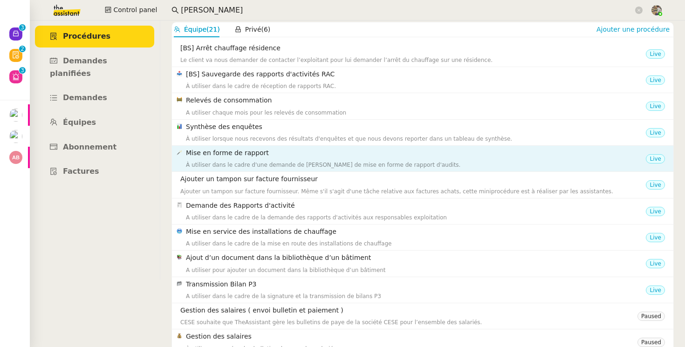
scroll to position [68, 0]
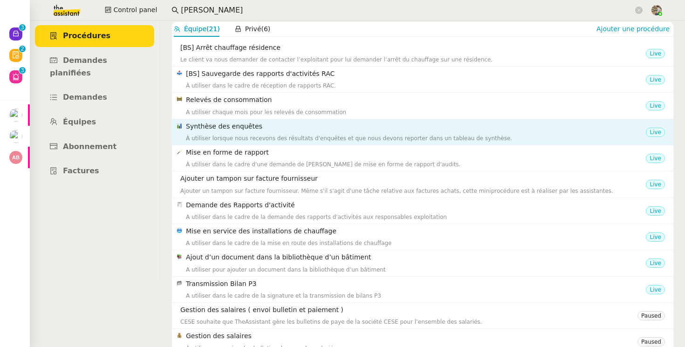
click at [268, 134] on div "À utiliser lorsque nous recevons des résultats d'enquêtes et que nous devons re…" at bounding box center [416, 138] width 460 height 9
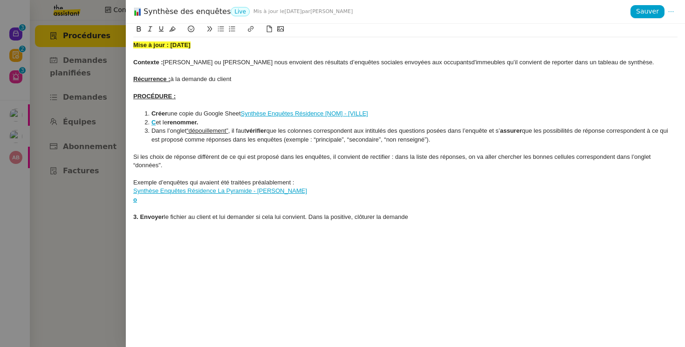
click at [111, 197] on div at bounding box center [342, 173] width 685 height 347
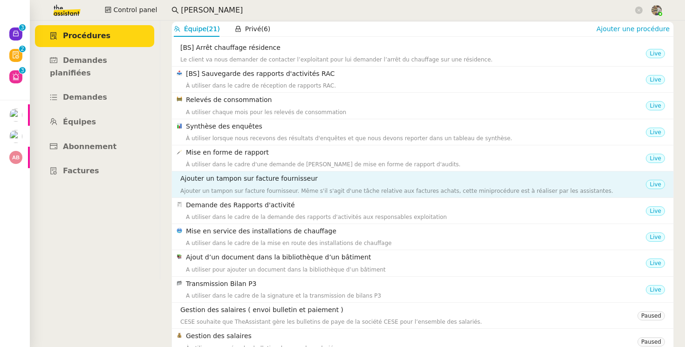
scroll to position [87, 0]
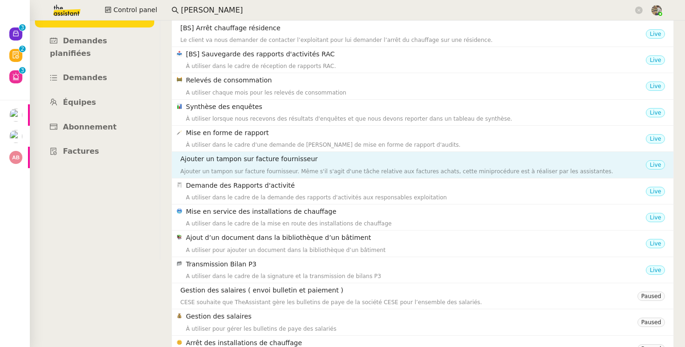
click at [242, 165] on div "Ajouter un tampon sur facture fournisseur Ajouter un tampon sur facture fournis…" at bounding box center [413, 165] width 466 height 22
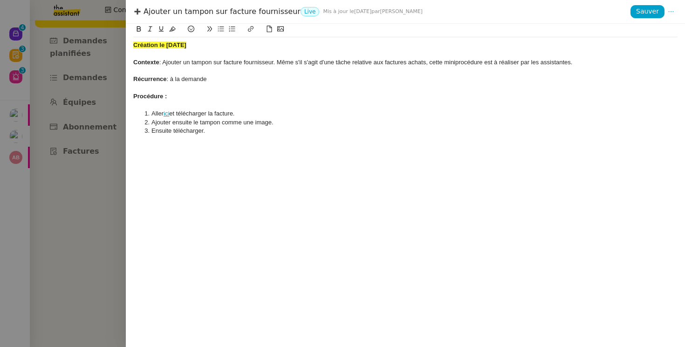
click at [106, 165] on div at bounding box center [342, 173] width 685 height 347
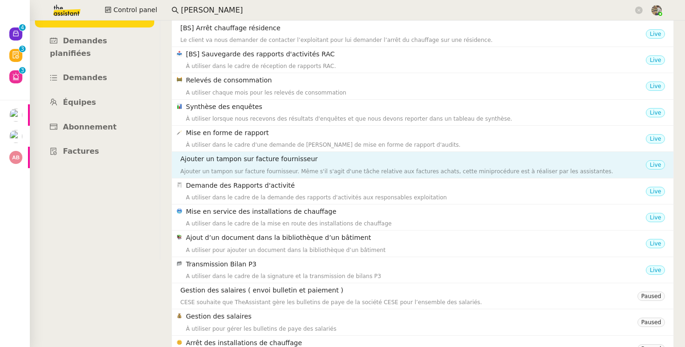
click at [226, 161] on h4 "Ajouter un tampon sur facture fournisseur" at bounding box center [413, 159] width 466 height 11
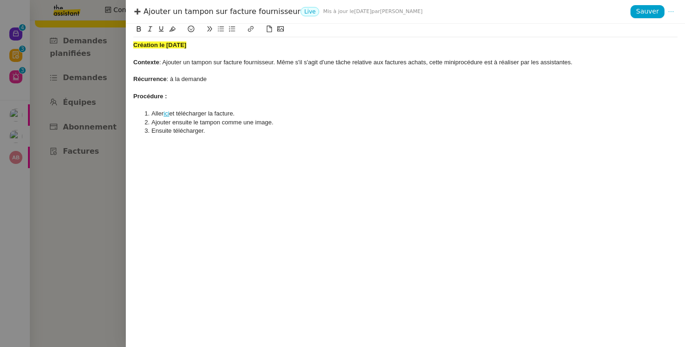
click at [673, 8] on button at bounding box center [671, 11] width 13 height 13
click at [671, 10] on icon at bounding box center [671, 11] width 7 height 7
click at [656, 27] on span "Modifier" at bounding box center [653, 30] width 27 height 8
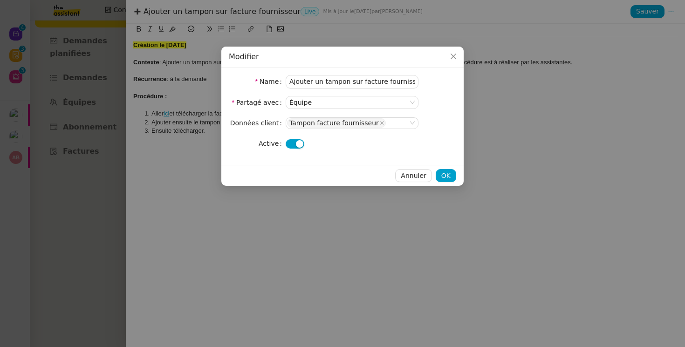
click at [216, 49] on nz-modal-container "Modifier Name Ajouter un tampon sur facture fournisseur Partagé avec Équipe Don…" at bounding box center [342, 173] width 685 height 347
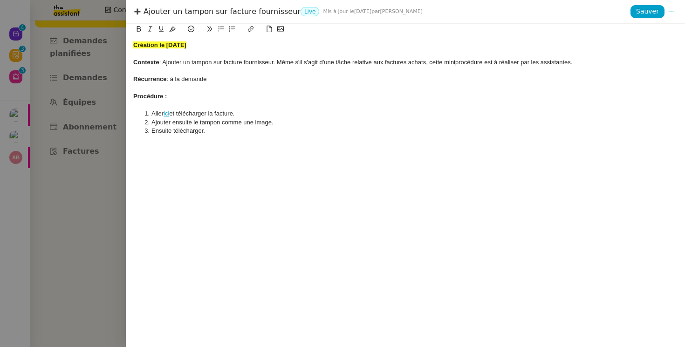
click at [137, 9] on span "➕, heavy_plus_sign" at bounding box center [137, 11] width 8 height 8
click at [99, 93] on div at bounding box center [342, 173] width 685 height 347
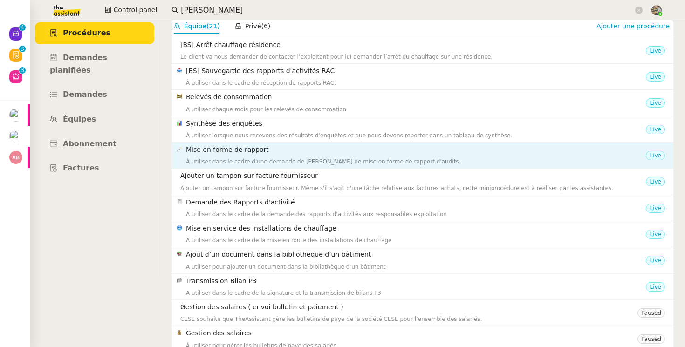
scroll to position [68, 0]
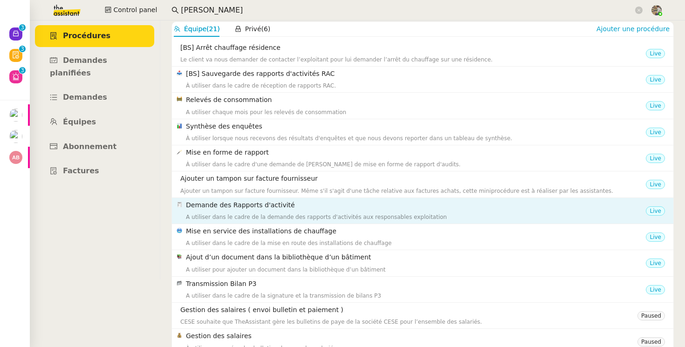
click at [213, 204] on h4 "Demande des Rapports d'activité" at bounding box center [416, 205] width 460 height 11
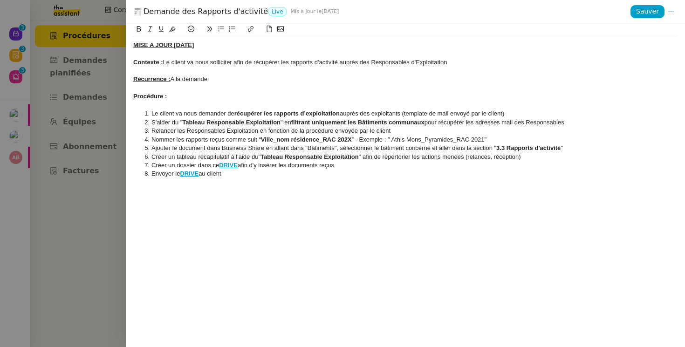
click at [84, 147] on div at bounding box center [342, 173] width 685 height 347
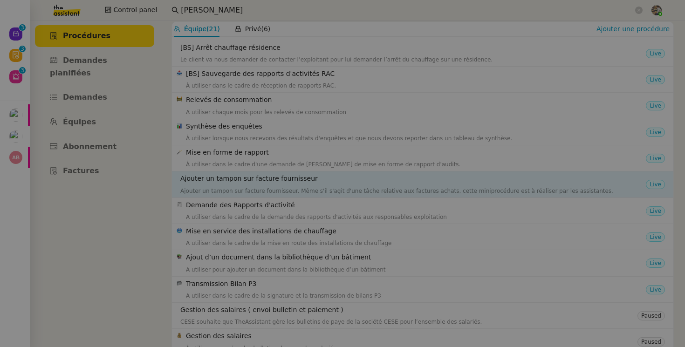
scroll to position [87, 0]
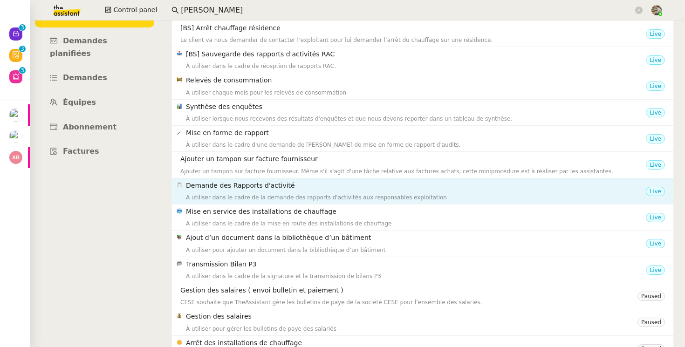
click at [222, 188] on h4 "Demande des Rapports d'activité" at bounding box center [416, 185] width 460 height 11
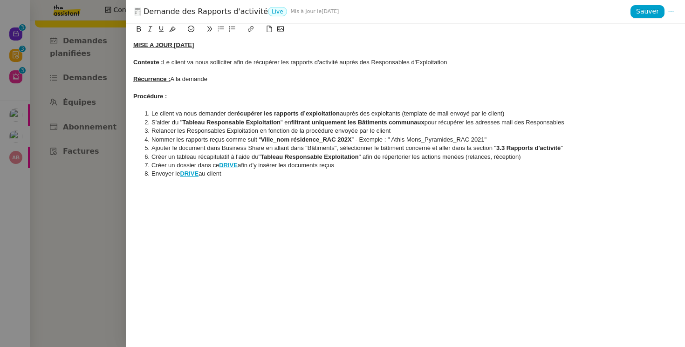
click at [90, 197] on div at bounding box center [342, 173] width 685 height 347
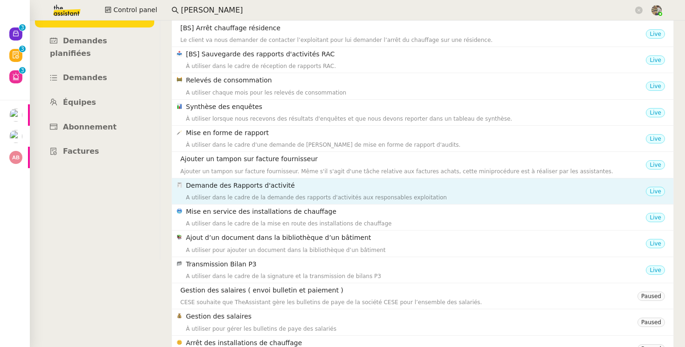
click at [246, 193] on div "A utiliser dans le cadre de la demande des rapports d'activités aux responsable…" at bounding box center [416, 197] width 460 height 9
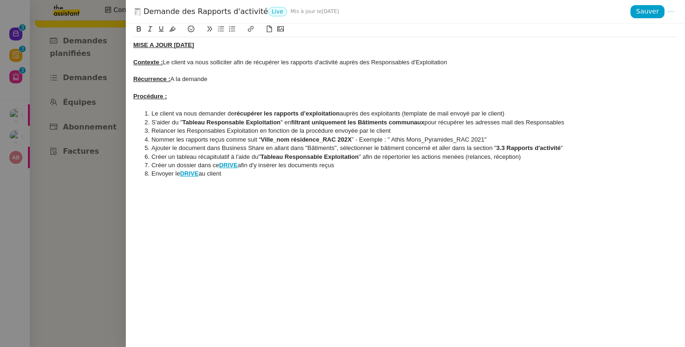
click at [672, 10] on icon at bounding box center [671, 11] width 7 height 7
click at [652, 32] on span "Modifier" at bounding box center [653, 30] width 27 height 8
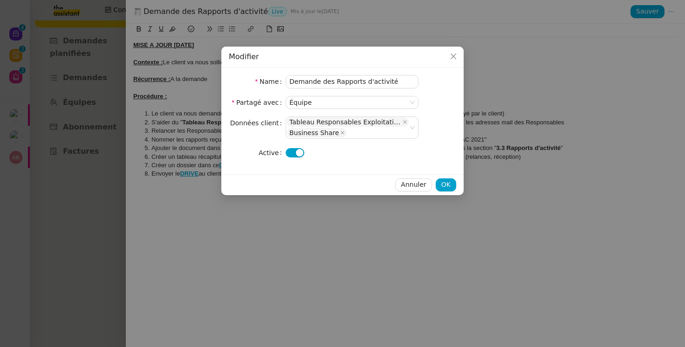
click at [288, 153] on button "button" at bounding box center [295, 152] width 19 height 9
click at [453, 56] on icon "Close" at bounding box center [454, 57] width 6 height 6
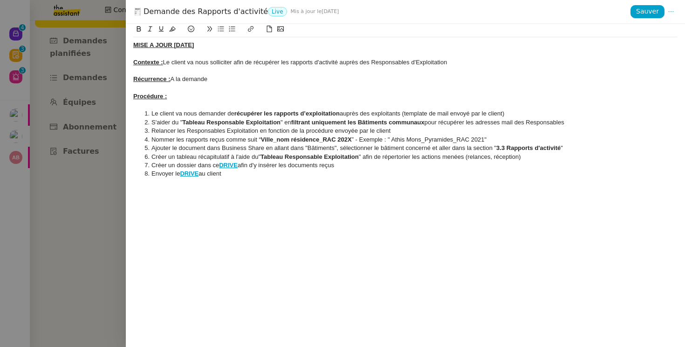
click at [146, 12] on div "Demande des Rapports d'activité Live Mis à jour le [DATE]" at bounding box center [381, 12] width 497 height 10
click at [670, 15] on button at bounding box center [671, 11] width 13 height 13
click at [646, 31] on span "Modifier" at bounding box center [653, 30] width 27 height 8
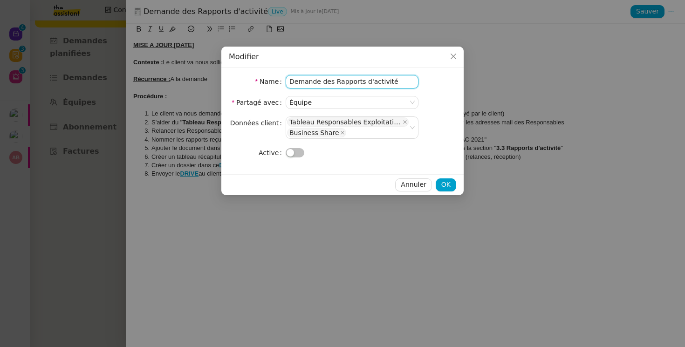
click at [292, 81] on input "Demande des Rapports d'activité" at bounding box center [352, 82] width 133 height 14
type input "[BS] Demande des Rapports d'activité"
click at [442, 185] on span "OK" at bounding box center [445, 184] width 9 height 11
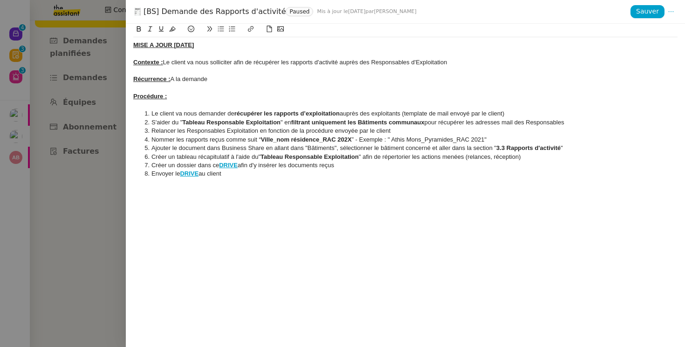
click at [92, 143] on div at bounding box center [342, 173] width 685 height 347
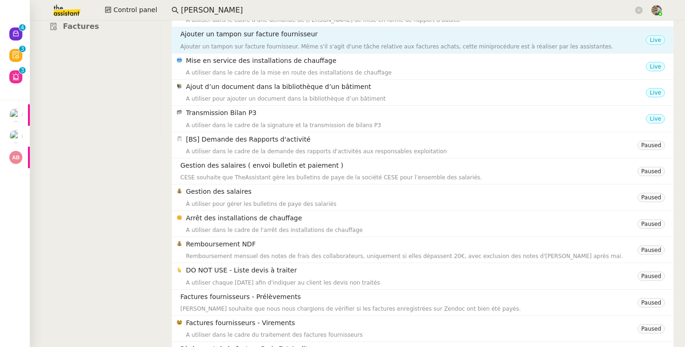
scroll to position [214, 0]
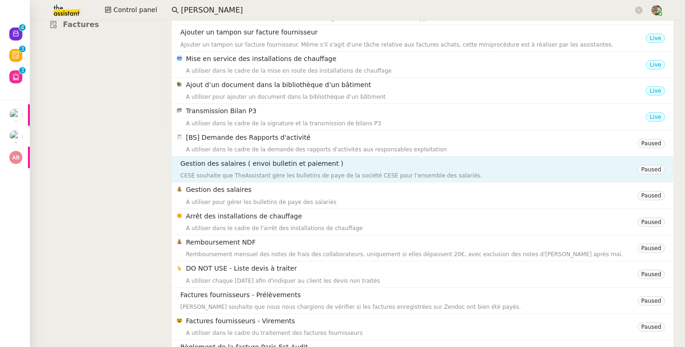
click at [218, 162] on h4 "Gestion des salaires ( envoi bulletin et paiement )" at bounding box center [408, 163] width 457 height 11
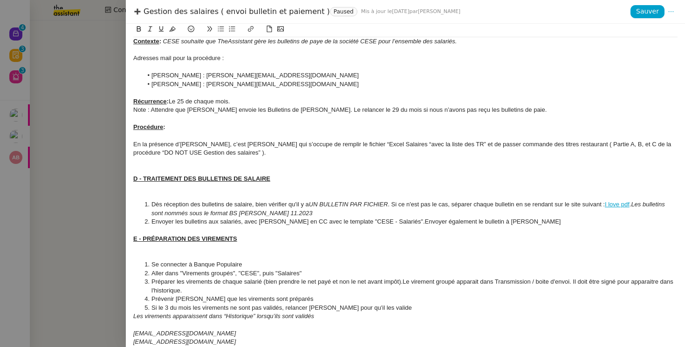
scroll to position [23, 0]
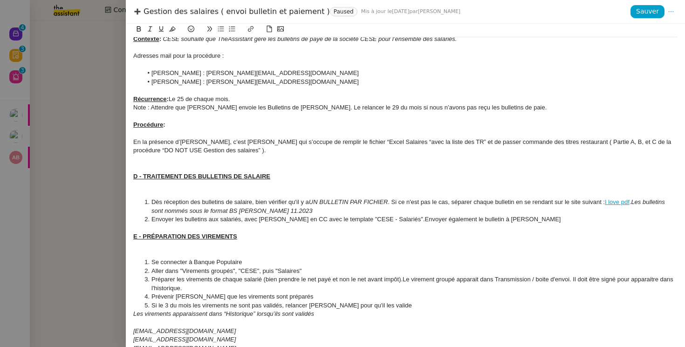
click at [100, 142] on div at bounding box center [342, 173] width 685 height 347
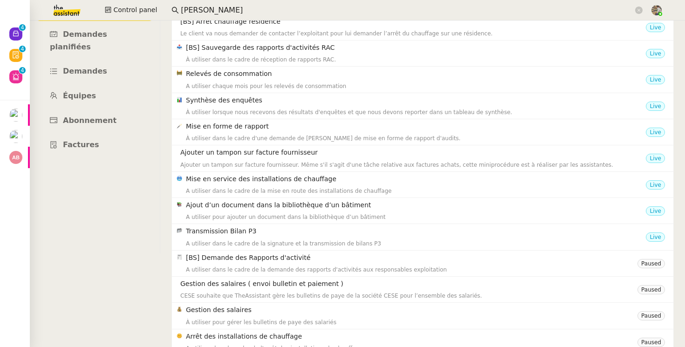
scroll to position [94, 0]
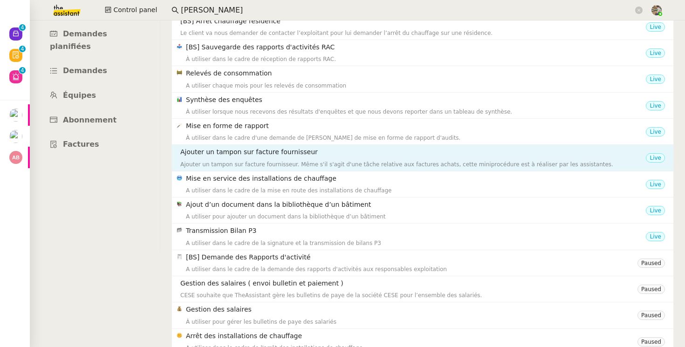
click at [301, 170] on nz-list-item "Ajouter un tampon sur facture fournisseur Ajouter un tampon sur facture fournis…" at bounding box center [422, 158] width 501 height 26
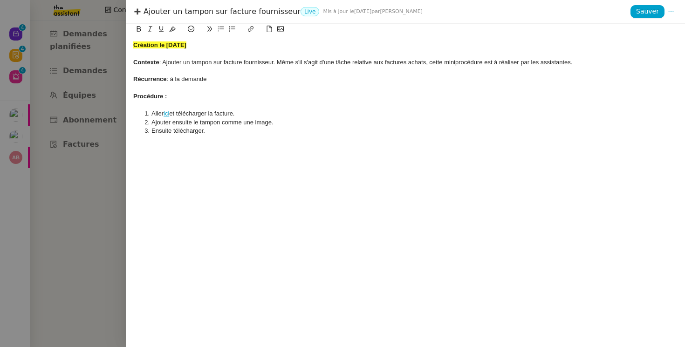
click at [31, 148] on div at bounding box center [342, 173] width 685 height 347
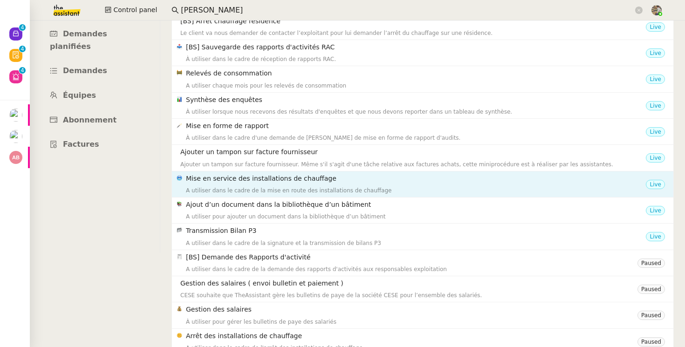
click at [267, 188] on div "A utiliser dans le cadre de la mise en route des installations de chauffage" at bounding box center [416, 190] width 460 height 9
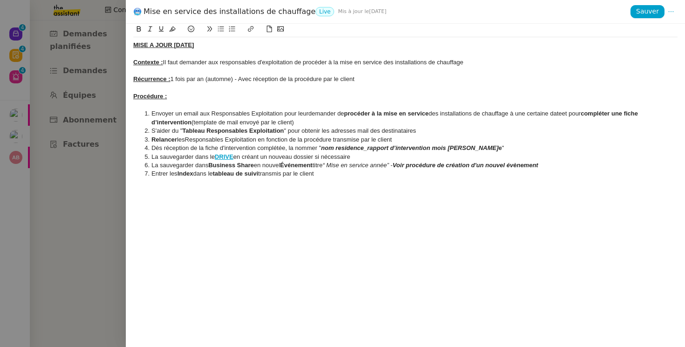
click at [120, 185] on div at bounding box center [342, 173] width 685 height 347
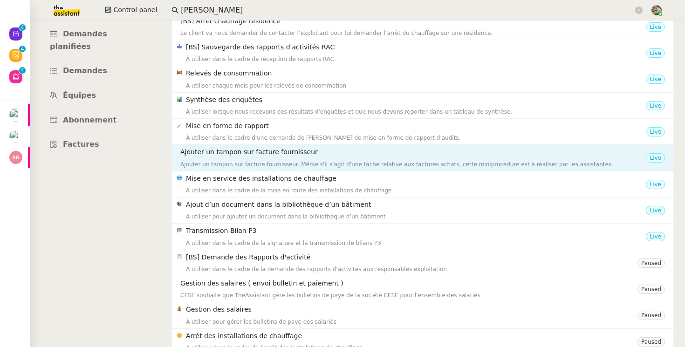
click at [243, 160] on div "Ajouter un tampon sur facture fournisseur. Même s'il s'agit d'une tâche relativ…" at bounding box center [413, 164] width 466 height 9
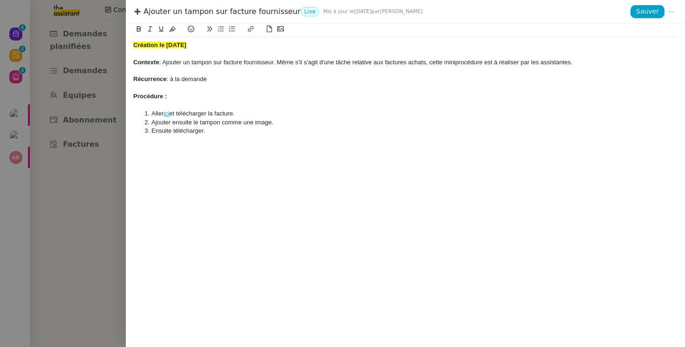
click at [60, 185] on div at bounding box center [342, 173] width 685 height 347
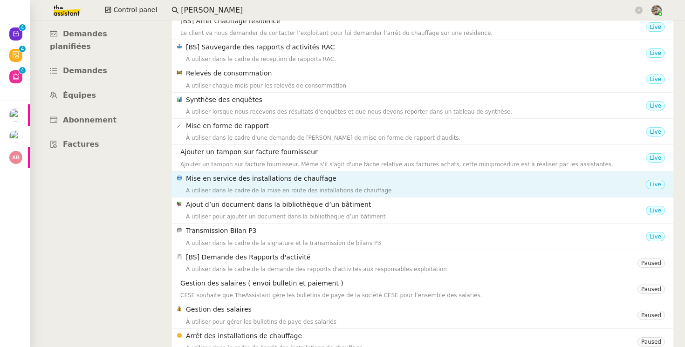
click at [230, 185] on div "Mise en service des installations de chauffage A utiliser dans le cadre de la m…" at bounding box center [416, 184] width 460 height 22
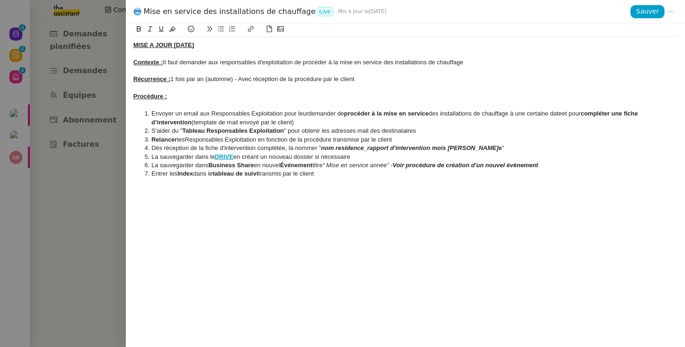
click at [120, 181] on div at bounding box center [342, 173] width 685 height 347
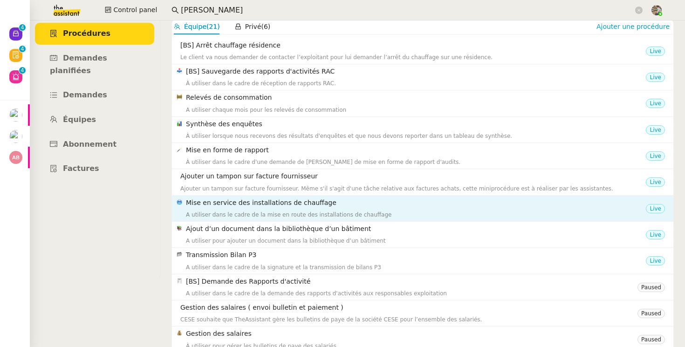
scroll to position [88, 0]
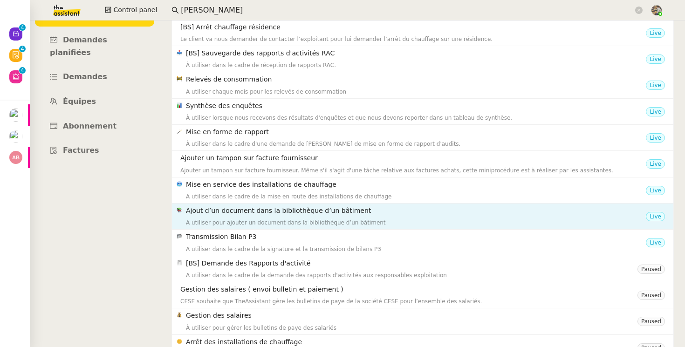
click at [268, 210] on h4 "Ajout d’un document dans la bibliothèque d’un bâtiment" at bounding box center [416, 211] width 460 height 11
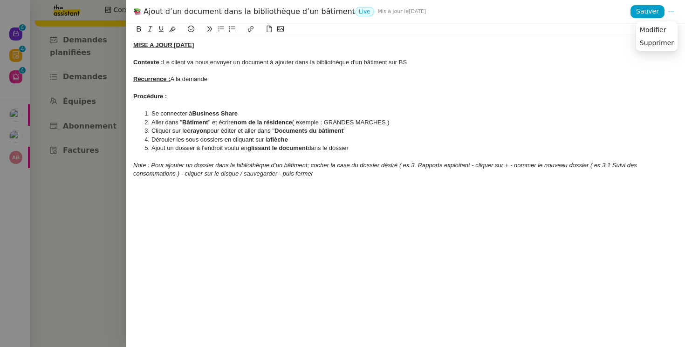
click at [673, 10] on icon at bounding box center [671, 11] width 7 height 7
click at [652, 32] on span "Modifier" at bounding box center [653, 30] width 27 height 8
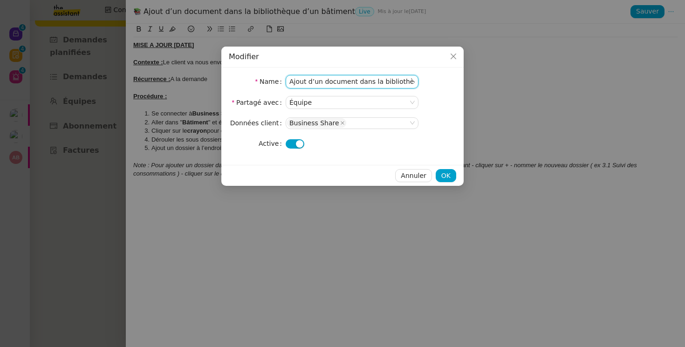
click at [287, 85] on input "Ajout d’un document dans la bibliothèque d’un bâtiment" at bounding box center [352, 82] width 133 height 14
type input "[BS] Ajout d’un document dans la bibliothèque d’un bâtiment"
click at [448, 174] on span "OK" at bounding box center [445, 176] width 9 height 11
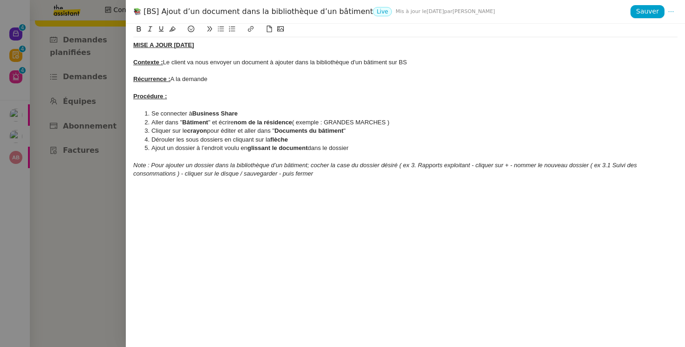
click at [96, 173] on div at bounding box center [342, 173] width 685 height 347
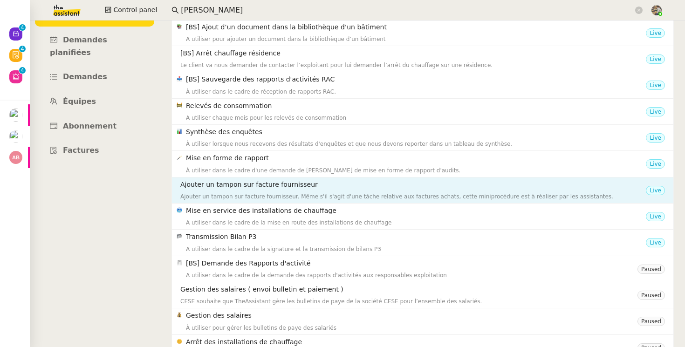
click at [239, 190] on div "Ajouter un tampon sur facture fournisseur Ajouter un tampon sur facture fournis…" at bounding box center [413, 190] width 466 height 22
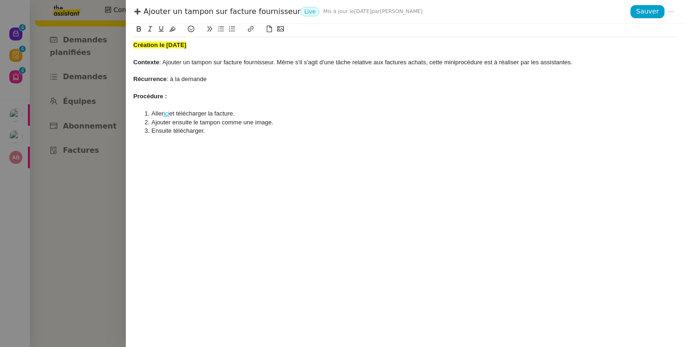
click at [88, 161] on div at bounding box center [342, 173] width 685 height 347
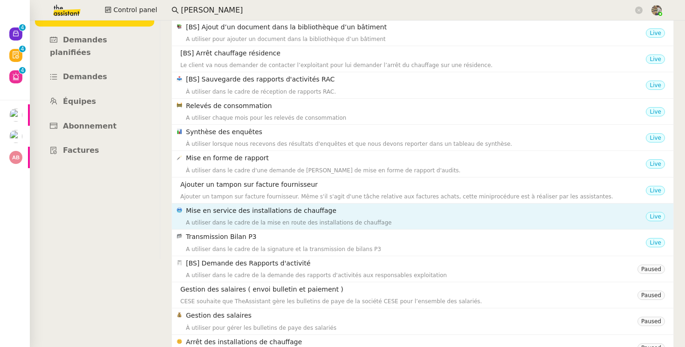
click at [234, 214] on h4 "Mise en service des installations de chauffage" at bounding box center [416, 211] width 460 height 11
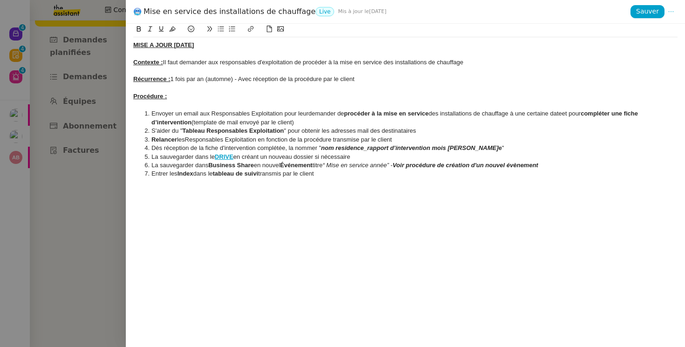
click at [673, 11] on icon at bounding box center [671, 11] width 7 height 7
click at [659, 26] on span "Modifier" at bounding box center [653, 30] width 27 height 8
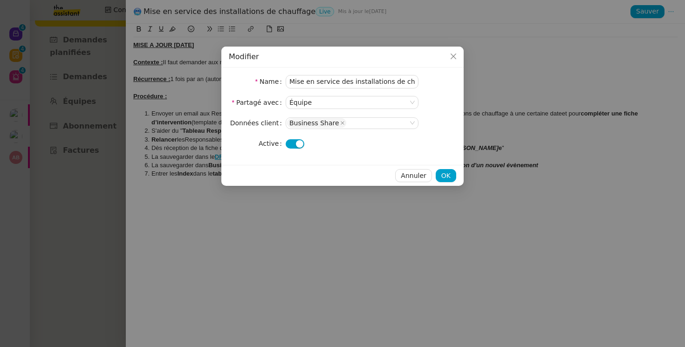
click at [575, 112] on nz-modal-container "Modifier Name Mise en service des installations de chauffage Partagé avec Équip…" at bounding box center [342, 173] width 685 height 347
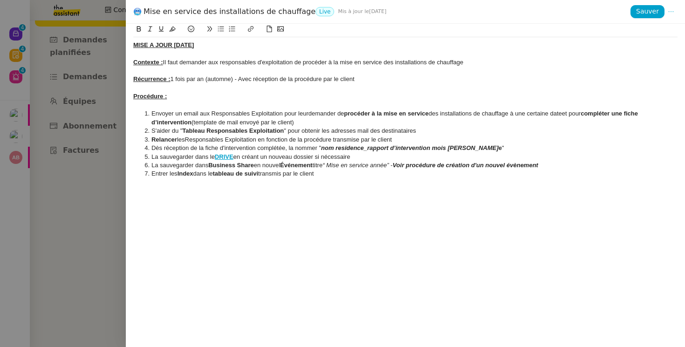
click at [668, 10] on icon at bounding box center [671, 11] width 7 height 7
click at [661, 29] on span "Modifier" at bounding box center [653, 30] width 27 height 8
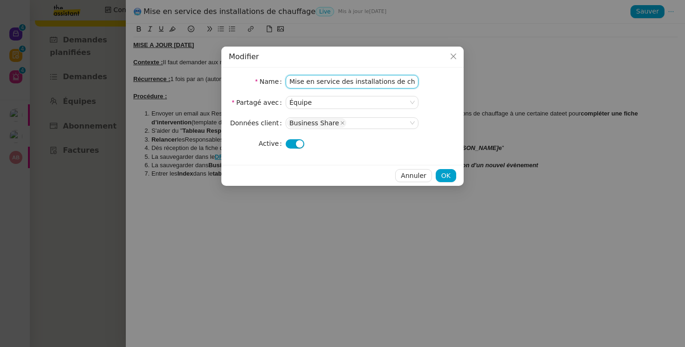
click at [289, 80] on input "Mise en service des installations de chauffage" at bounding box center [352, 82] width 133 height 14
click at [302, 85] on input "[BS]Mise en service des installations de chauffage" at bounding box center [352, 82] width 133 height 14
type input "[BS] Mise en service des installations de chauffage"
click at [437, 173] on button "OK" at bounding box center [446, 175] width 21 height 13
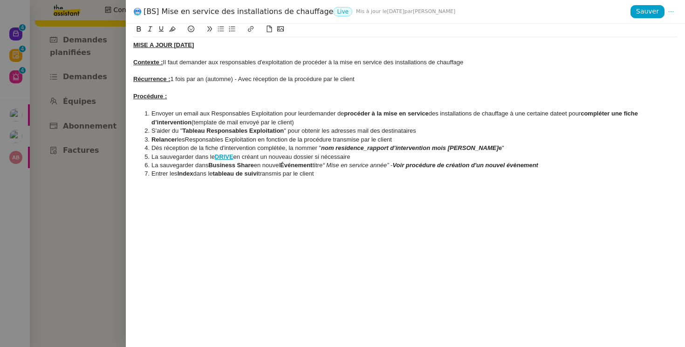
click at [70, 148] on div at bounding box center [342, 173] width 685 height 347
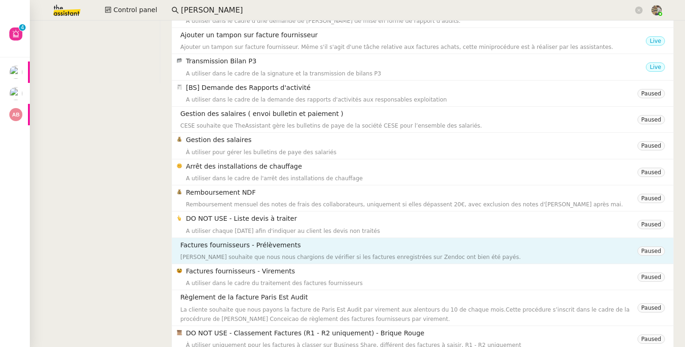
scroll to position [146, 0]
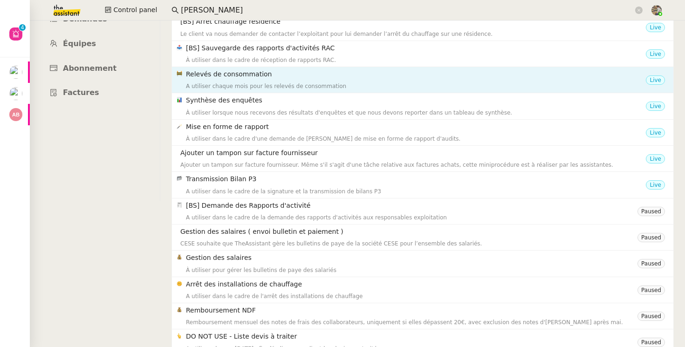
click at [258, 79] on h4 "Relevés de consommation" at bounding box center [416, 74] width 460 height 11
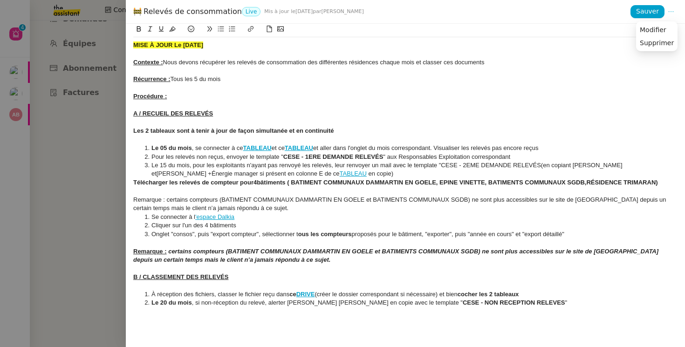
click at [673, 10] on icon at bounding box center [671, 11] width 7 height 7
click at [665, 25] on li "Modifier" at bounding box center [656, 29] width 41 height 13
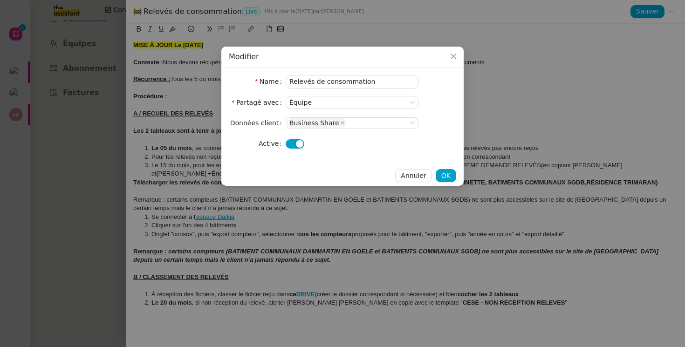
click at [553, 145] on nz-modal-container "Modifier Name Relevés de consommation Partagé avec Équipe Données client Busine…" at bounding box center [342, 173] width 685 height 347
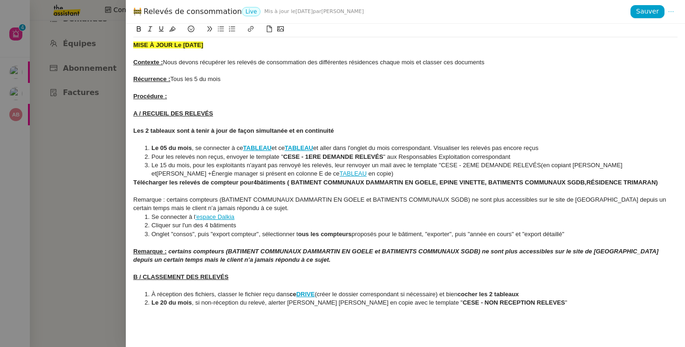
click at [673, 12] on icon at bounding box center [671, 11] width 5 height 1
click at [643, 29] on span "Modifier" at bounding box center [653, 30] width 27 height 8
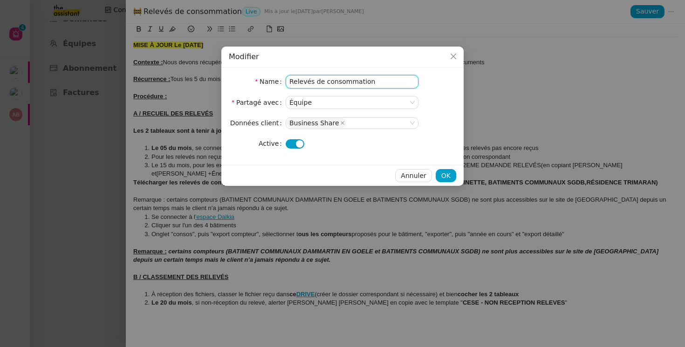
click at [289, 79] on input "Relevés de consommation" at bounding box center [352, 82] width 133 height 14
type input "[BS] Relevés de consommation"
click at [446, 172] on span "OK" at bounding box center [445, 176] width 9 height 11
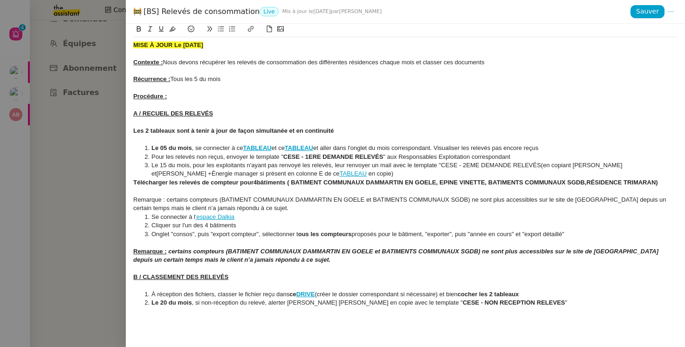
click at [78, 162] on div at bounding box center [342, 173] width 685 height 347
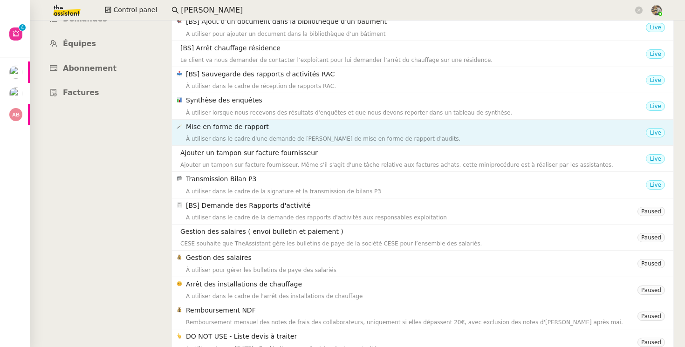
click at [241, 136] on div "À utiliser dans le cadre d'une demande de [PERSON_NAME] de mise en forme de rap…" at bounding box center [416, 138] width 460 height 9
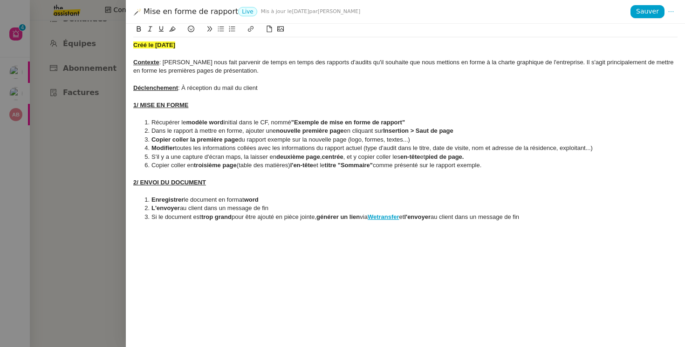
click at [81, 182] on div at bounding box center [342, 173] width 685 height 347
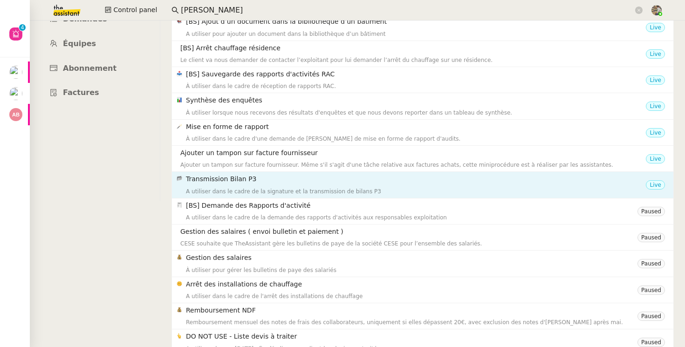
click at [228, 187] on div "A utiliser dans le cadre de la signature et la transmission de bilans P3" at bounding box center [416, 191] width 460 height 9
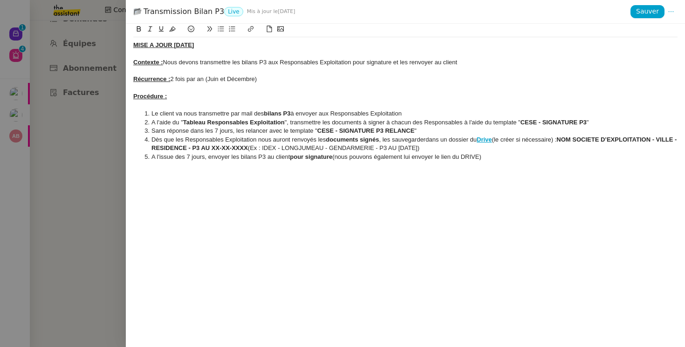
drag, startPoint x: 227, startPoint y: 48, endPoint x: 173, endPoint y: 46, distance: 53.2
click at [173, 46] on div "MISE A JOUR [DATE]" at bounding box center [405, 45] width 544 height 8
click at [211, 78] on div "Récurrence : 2 fois par an (Juin et Décembre)" at bounding box center [405, 79] width 544 height 8
click at [245, 82] on div "Récurrence : 2 fois par an (Juin et Décembre)" at bounding box center [405, 79] width 544 height 8
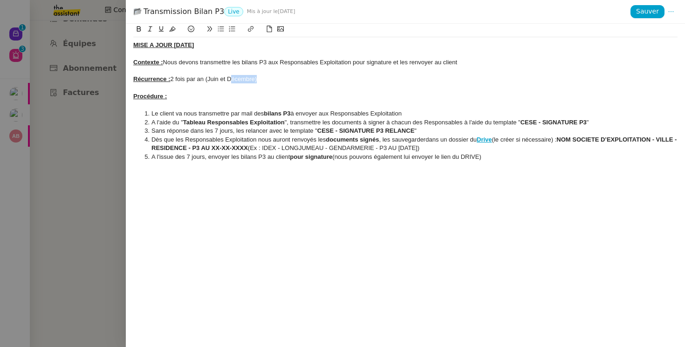
click at [245, 82] on div "Récurrence : 2 fois par an (Juin et Décembre)" at bounding box center [405, 79] width 544 height 8
click at [666, 9] on icon at bounding box center [671, 11] width 12 height 7
click at [663, 32] on span "Modifier" at bounding box center [653, 30] width 27 height 8
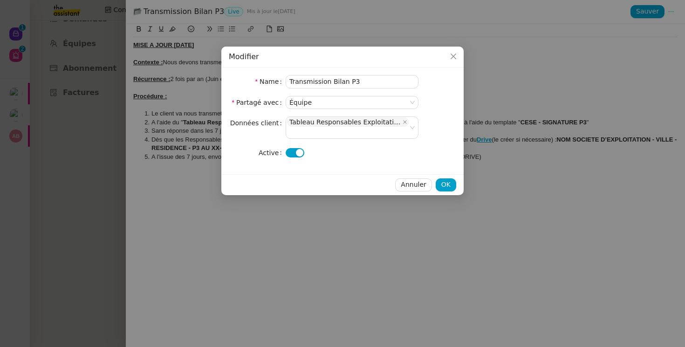
click at [292, 148] on button "button" at bounding box center [295, 152] width 19 height 9
click at [441, 178] on button "OK" at bounding box center [446, 184] width 21 height 13
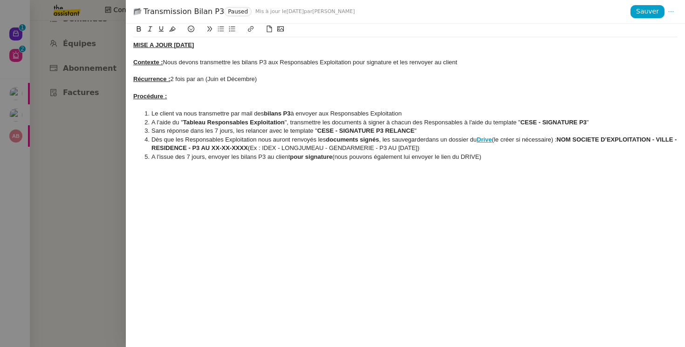
click at [103, 141] on div at bounding box center [342, 173] width 685 height 347
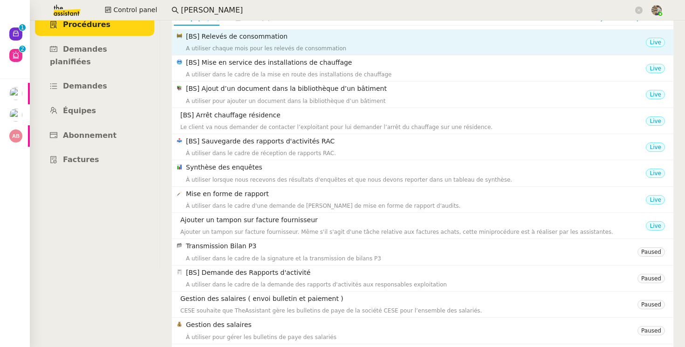
scroll to position [0, 0]
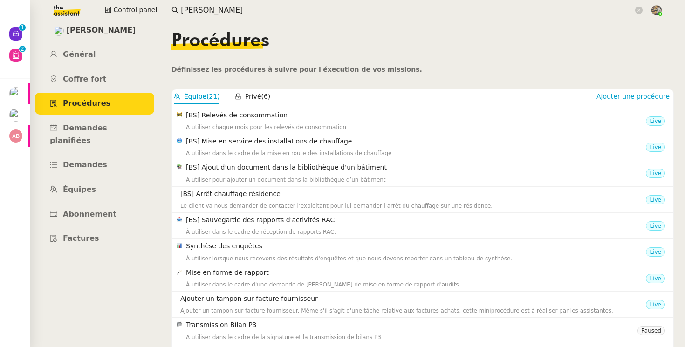
click at [249, 88] on nz-content "Procédures Définissez les procédures à suivre pour l'éxecution de vos missions.…" at bounding box center [423, 184] width 502 height 327
click at [249, 93] on span "Privé" at bounding box center [253, 96] width 16 height 7
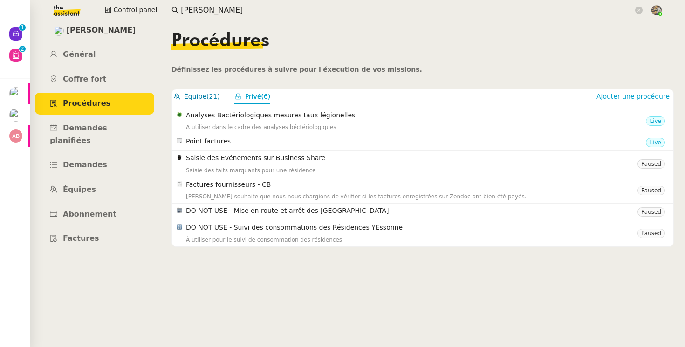
click at [201, 97] on span "Équipe" at bounding box center [195, 96] width 22 height 7
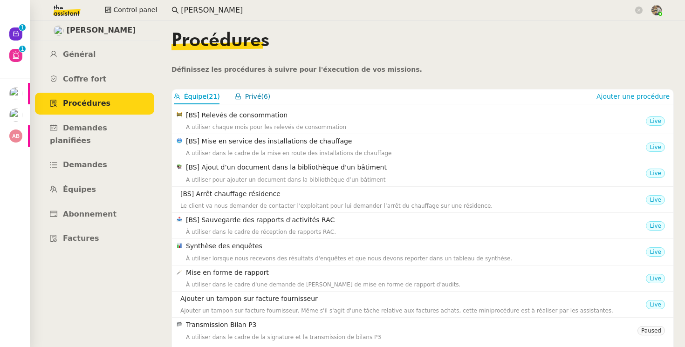
click at [249, 98] on span "Privé" at bounding box center [253, 96] width 16 height 7
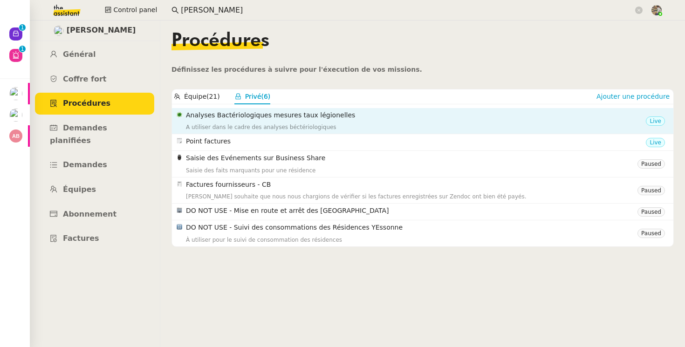
click at [240, 127] on div "A utiliser dans le cadre des analyses béctériologiques" at bounding box center [416, 127] width 460 height 9
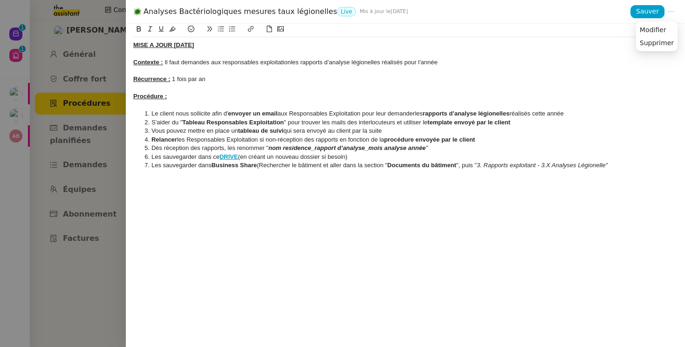
click at [673, 11] on icon at bounding box center [671, 11] width 7 height 7
click at [671, 13] on icon at bounding box center [671, 11] width 7 height 7
click at [657, 27] on span "Modifier" at bounding box center [653, 30] width 27 height 8
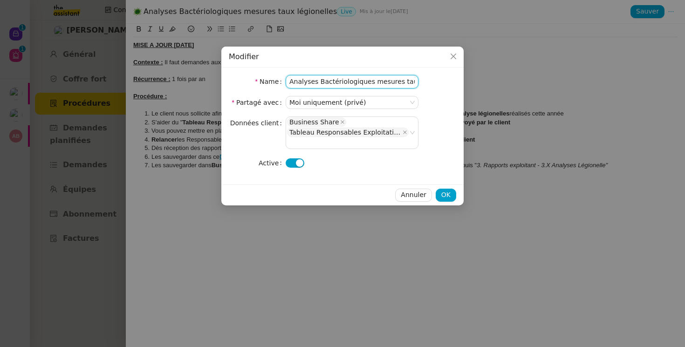
click at [291, 86] on input "Analyses Bactériologiques mesures taux légionelles" at bounding box center [352, 82] width 133 height 14
click at [291, 81] on input "[] Analyses Bactériologiques mesures taux légionelles" at bounding box center [352, 82] width 133 height 14
type input "[BS] Analyses Bactériologiques mesures taux légionelles"
click at [445, 190] on span "OK" at bounding box center [445, 195] width 9 height 11
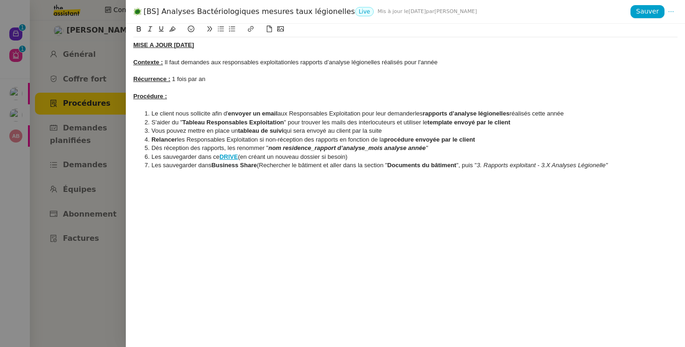
click at [112, 93] on div at bounding box center [342, 173] width 685 height 347
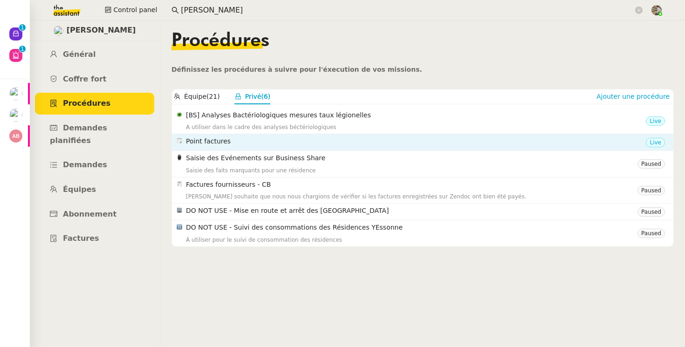
click at [549, 146] on h4 "Point factures" at bounding box center [416, 141] width 460 height 11
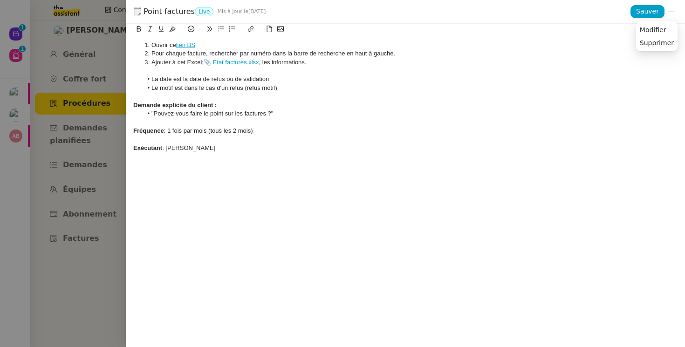
click at [672, 14] on icon at bounding box center [671, 11] width 7 height 7
click at [414, 90] on li "Le motif est dans le cas d'un refus (refus motif)" at bounding box center [410, 88] width 535 height 8
click at [671, 11] on icon at bounding box center [671, 11] width 7 height 7
click at [668, 9] on icon at bounding box center [671, 11] width 7 height 7
click at [654, 31] on span "Modifier" at bounding box center [653, 30] width 27 height 8
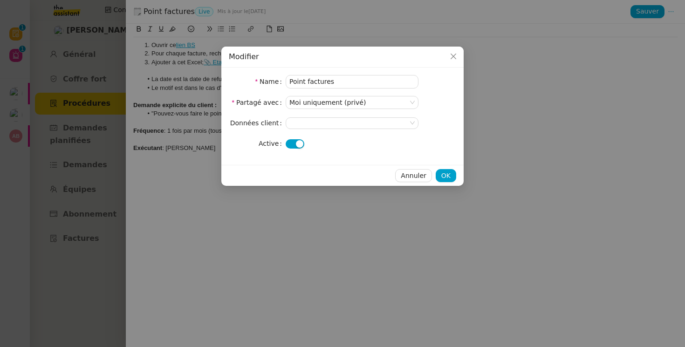
click at [290, 143] on button "button" at bounding box center [295, 143] width 19 height 9
click at [291, 81] on input "Point factures" at bounding box center [352, 82] width 133 height 14
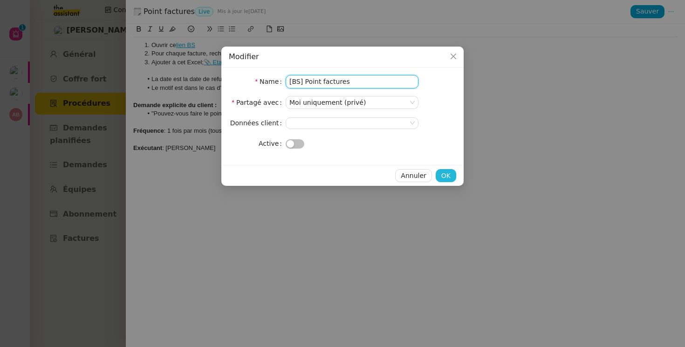
type input "[BS] Point factures"
click at [439, 175] on button "OK" at bounding box center [446, 175] width 21 height 13
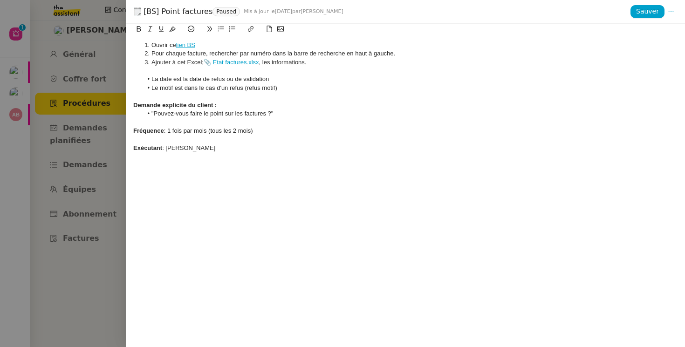
click at [93, 157] on div at bounding box center [342, 173] width 685 height 347
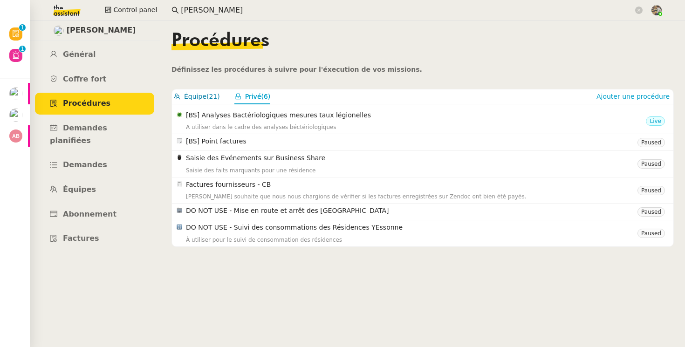
click at [199, 91] on button "Équipe (21)" at bounding box center [197, 96] width 46 height 11
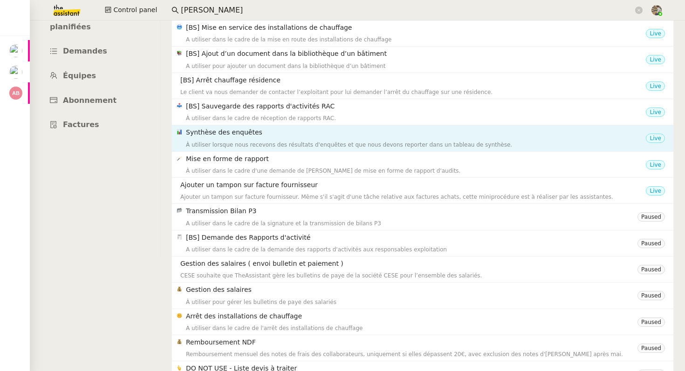
scroll to position [123, 0]
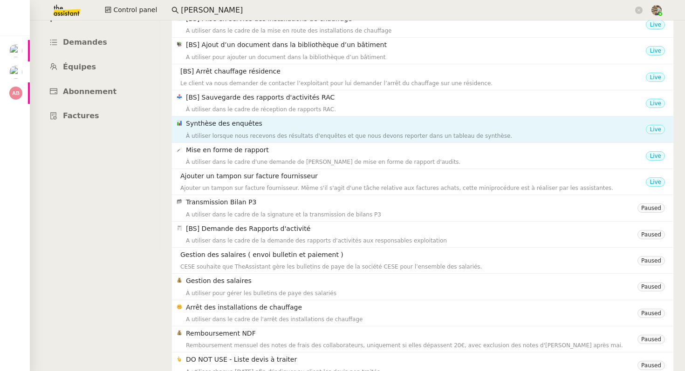
click at [273, 207] on h4 "Transmission Bilan P3" at bounding box center [412, 202] width 452 height 11
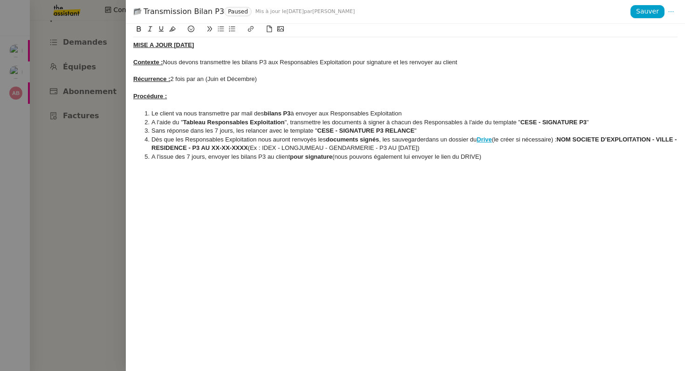
click at [117, 185] on div at bounding box center [342, 185] width 685 height 371
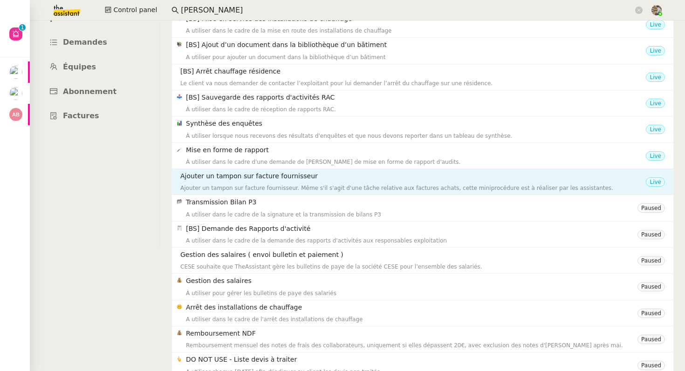
click at [221, 185] on div "Ajouter un tampon sur facture fournisseur. Même s'il s'agit d'une tâche relativ…" at bounding box center [413, 188] width 466 height 9
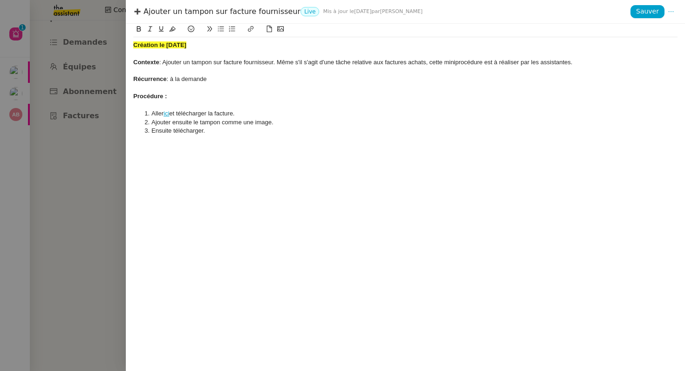
click at [79, 177] on div at bounding box center [342, 185] width 685 height 371
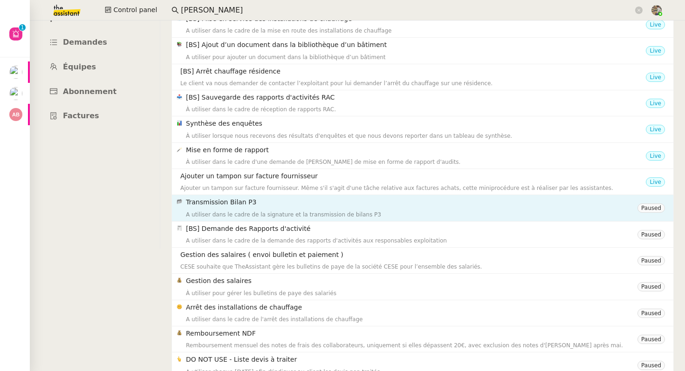
click at [240, 211] on div "A utiliser dans le cadre de la signature et la transmission de bilans P3" at bounding box center [412, 214] width 452 height 9
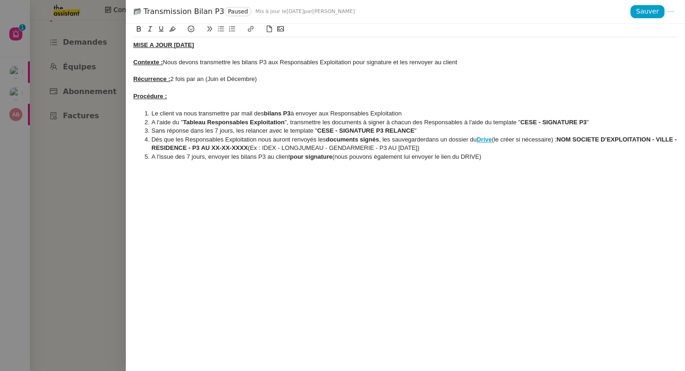
click at [94, 214] on div at bounding box center [342, 185] width 685 height 371
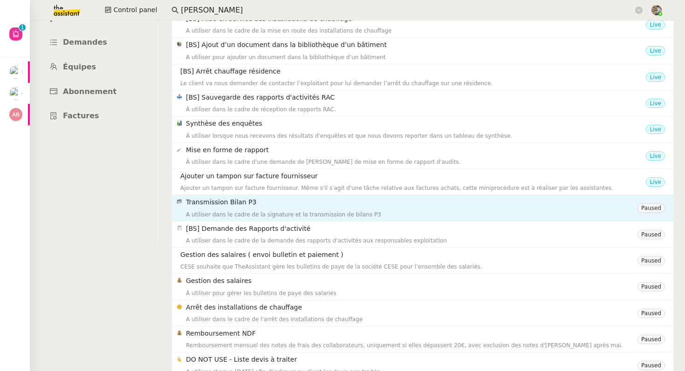
click at [202, 205] on h4 "Transmission Bilan P3" at bounding box center [412, 202] width 452 height 11
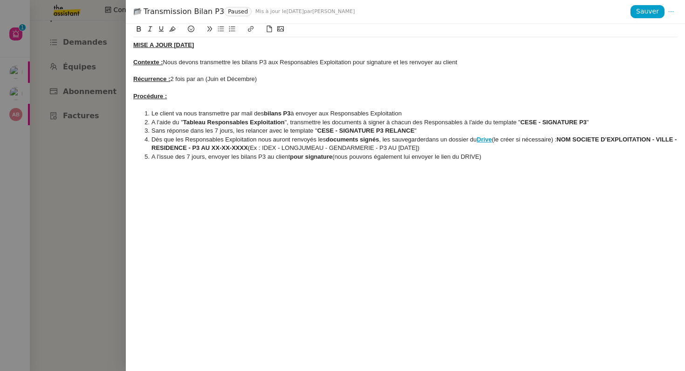
click at [91, 199] on div at bounding box center [342, 185] width 685 height 371
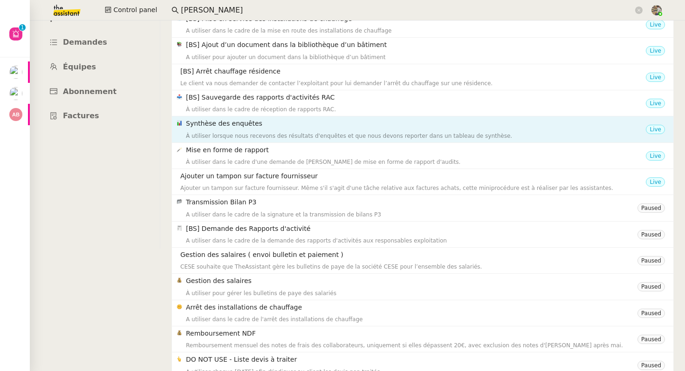
click at [206, 125] on h4 "Synthèse des enquêtes" at bounding box center [416, 123] width 460 height 11
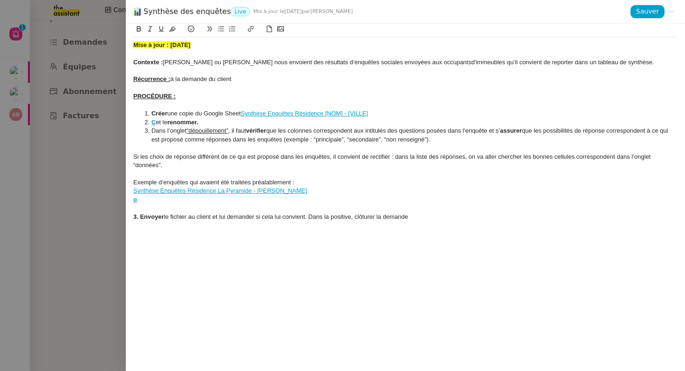
click at [87, 165] on div at bounding box center [342, 185] width 685 height 371
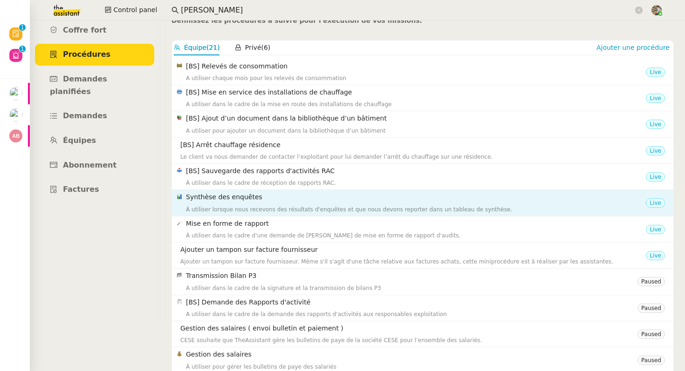
scroll to position [0, 0]
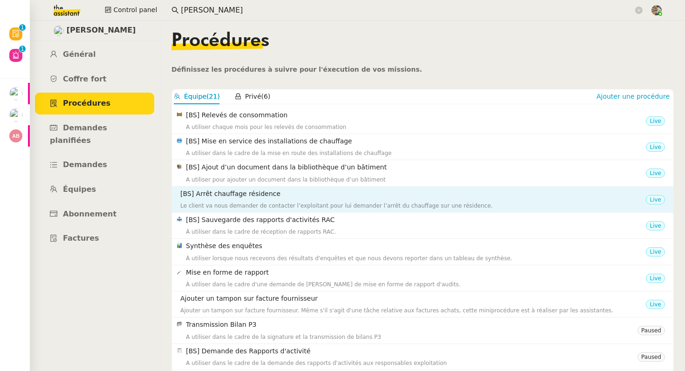
click at [180, 203] on nz-list-item-meta "[BS] Arrêt chauffage résidence Le client va nous demander de contacter l’exploi…" at bounding box center [411, 200] width 469 height 22
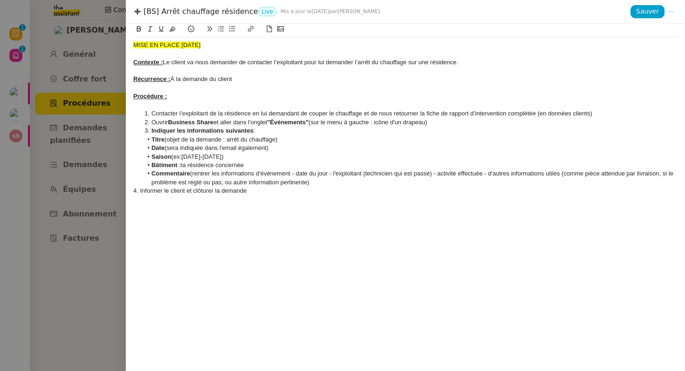
click at [110, 230] on div at bounding box center [342, 185] width 685 height 371
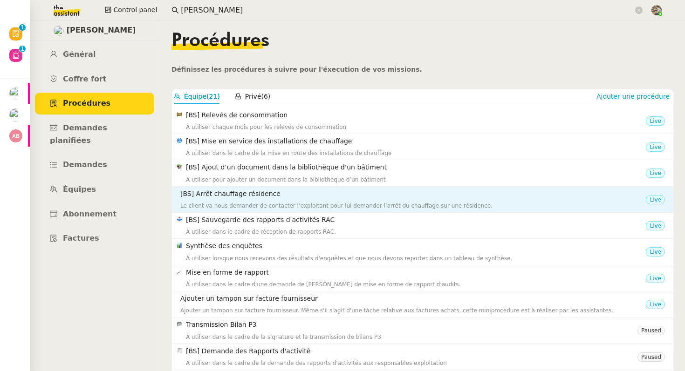
click at [270, 198] on h4 "[BS] Arrêt chauffage résidence" at bounding box center [413, 194] width 466 height 11
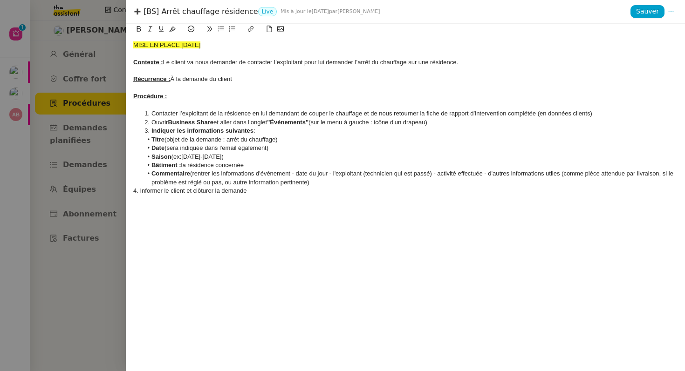
click at [66, 211] on div at bounding box center [342, 185] width 685 height 371
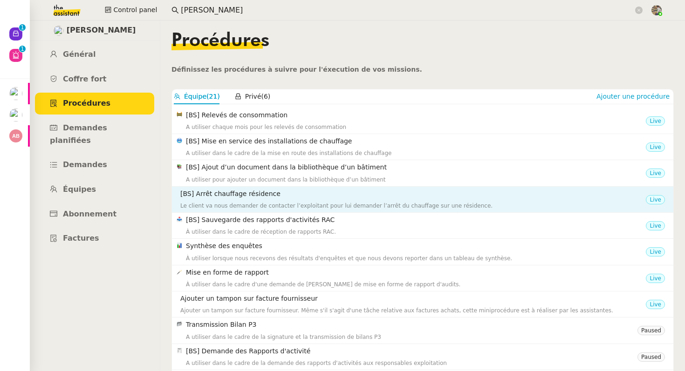
click at [224, 200] on div "[BS] Arrêt chauffage résidence Le client va nous demander de contacter l’exploi…" at bounding box center [413, 200] width 466 height 22
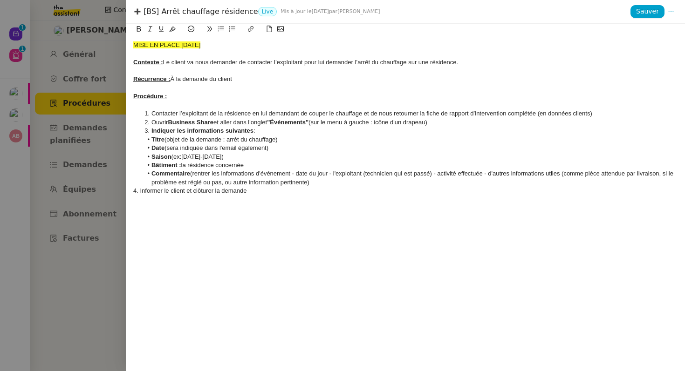
click at [103, 272] on div at bounding box center [342, 185] width 685 height 371
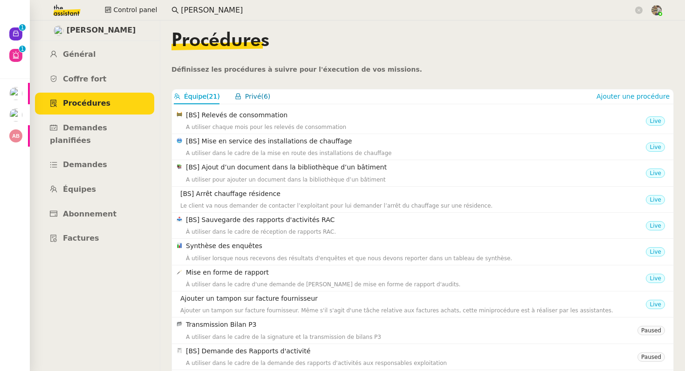
click at [240, 101] on button "Privé (6)" at bounding box center [253, 96] width 36 height 11
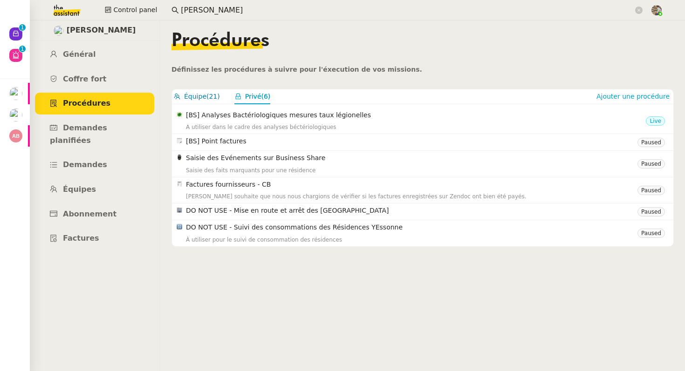
click at [200, 98] on span "Équipe" at bounding box center [195, 96] width 22 height 7
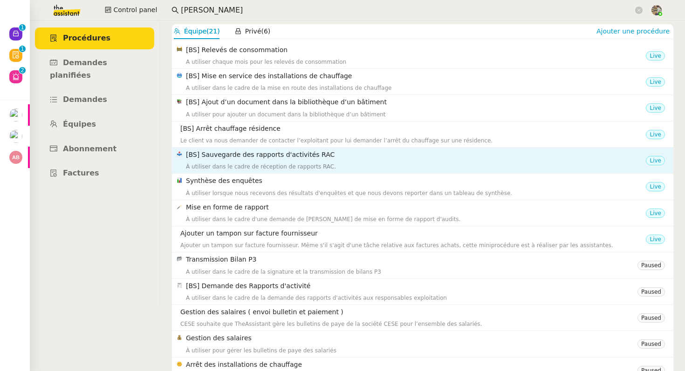
scroll to position [69, 0]
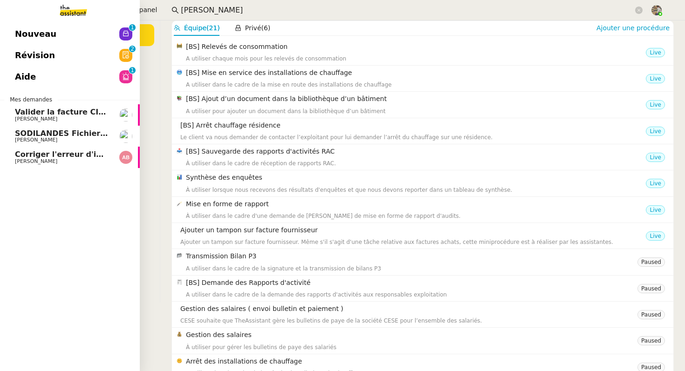
click at [45, 158] on span "Corriger l'erreur d'indice pour 2025" at bounding box center [89, 154] width 149 height 9
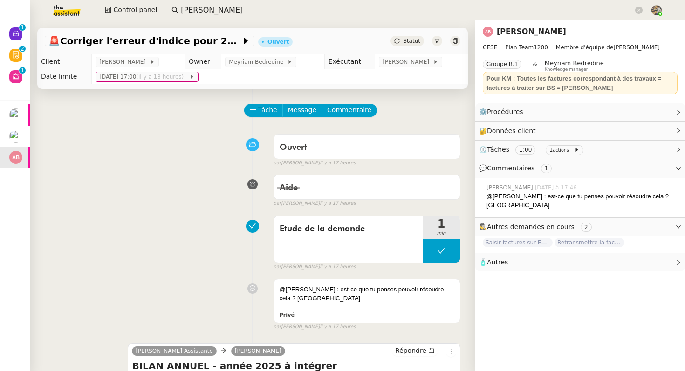
scroll to position [308, 0]
